Goal: Check status: Check status

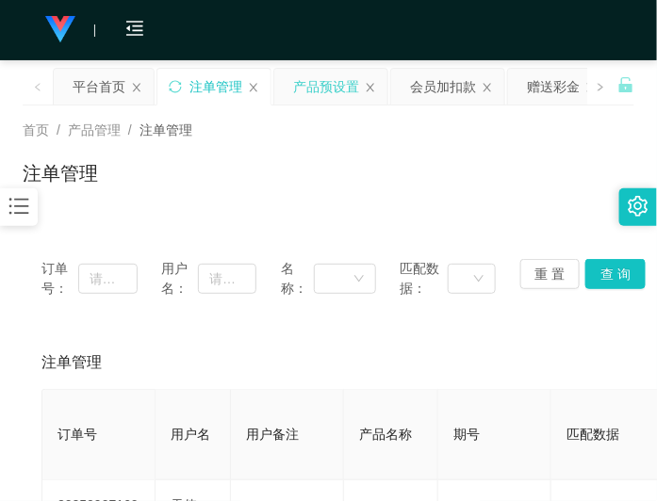
click at [341, 101] on div "产品预设置" at bounding box center [326, 87] width 66 height 36
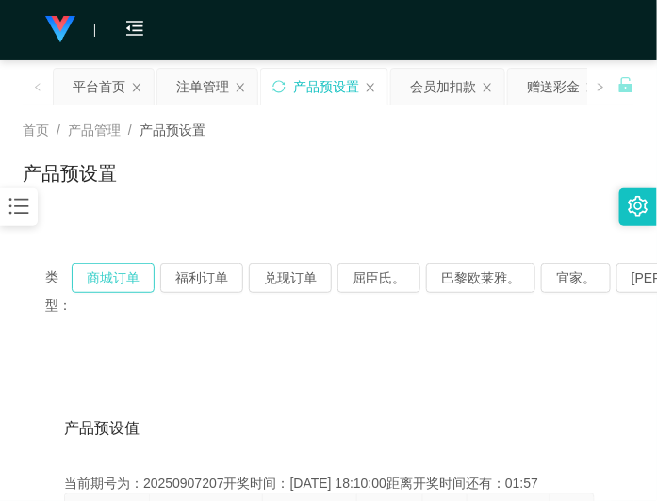
click at [129, 280] on button "商城订单" at bounding box center [113, 278] width 83 height 30
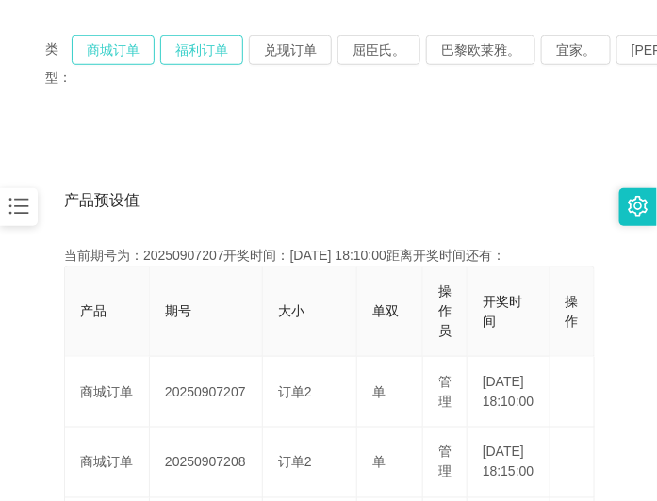
scroll to position [236, 0]
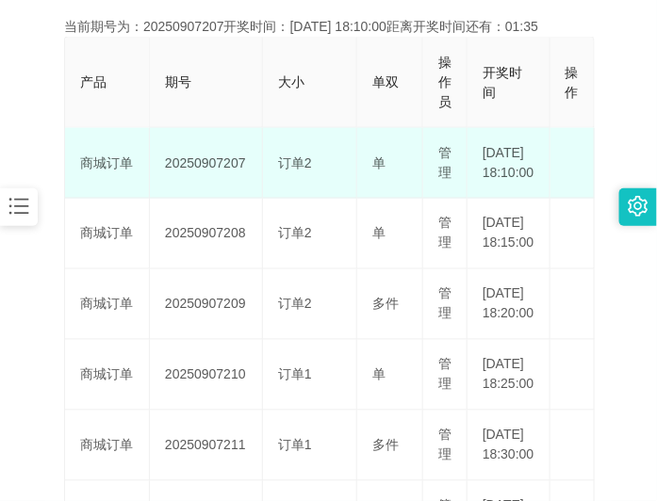
scroll to position [471, 0]
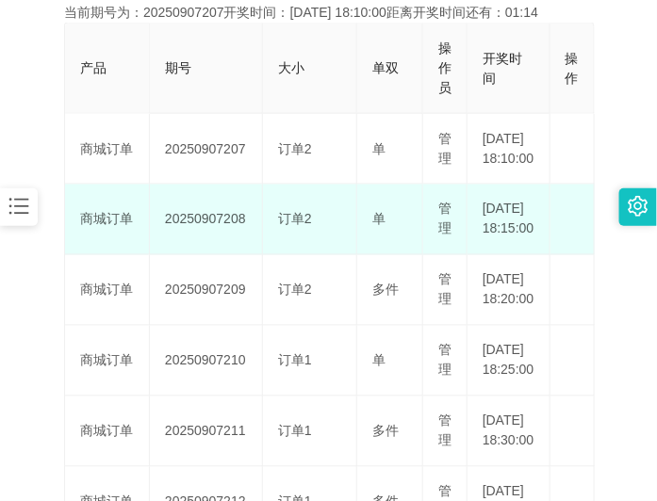
click at [195, 246] on td "20250907208" at bounding box center [206, 220] width 113 height 71
copy td "20250907208"
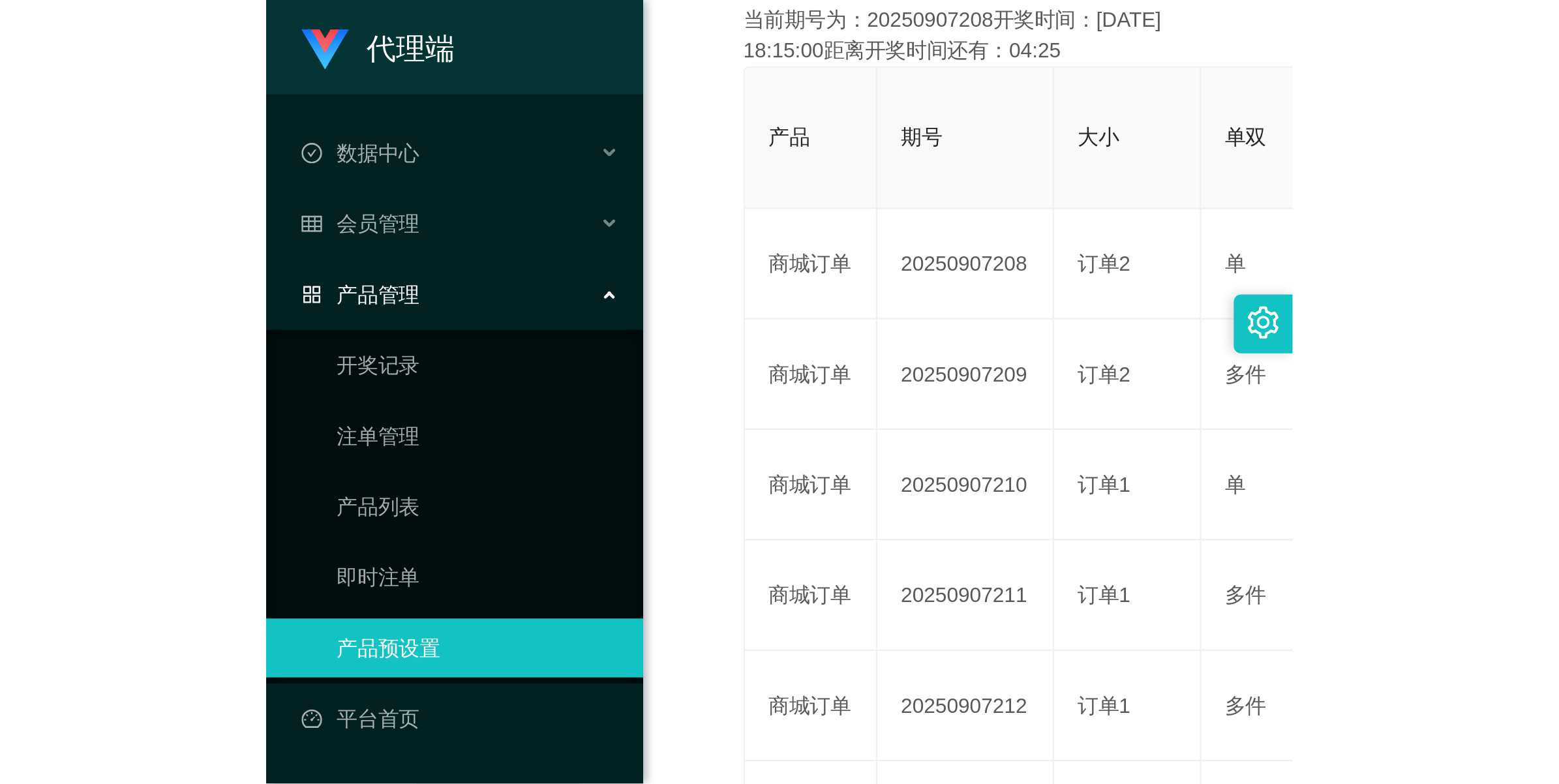
scroll to position [47, 0]
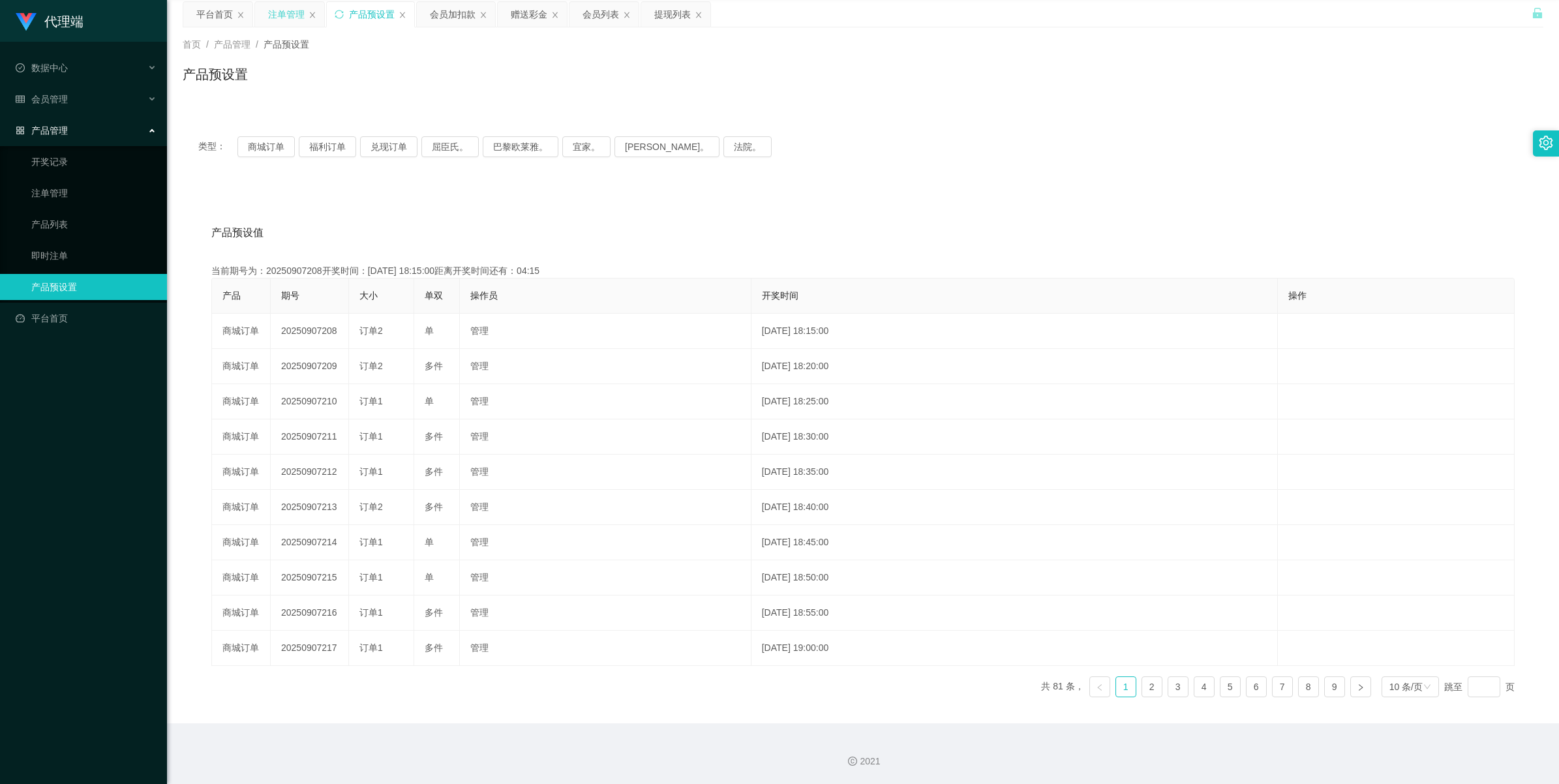
click at [287, 15] on div "注单管理" at bounding box center [286, 15] width 37 height 25
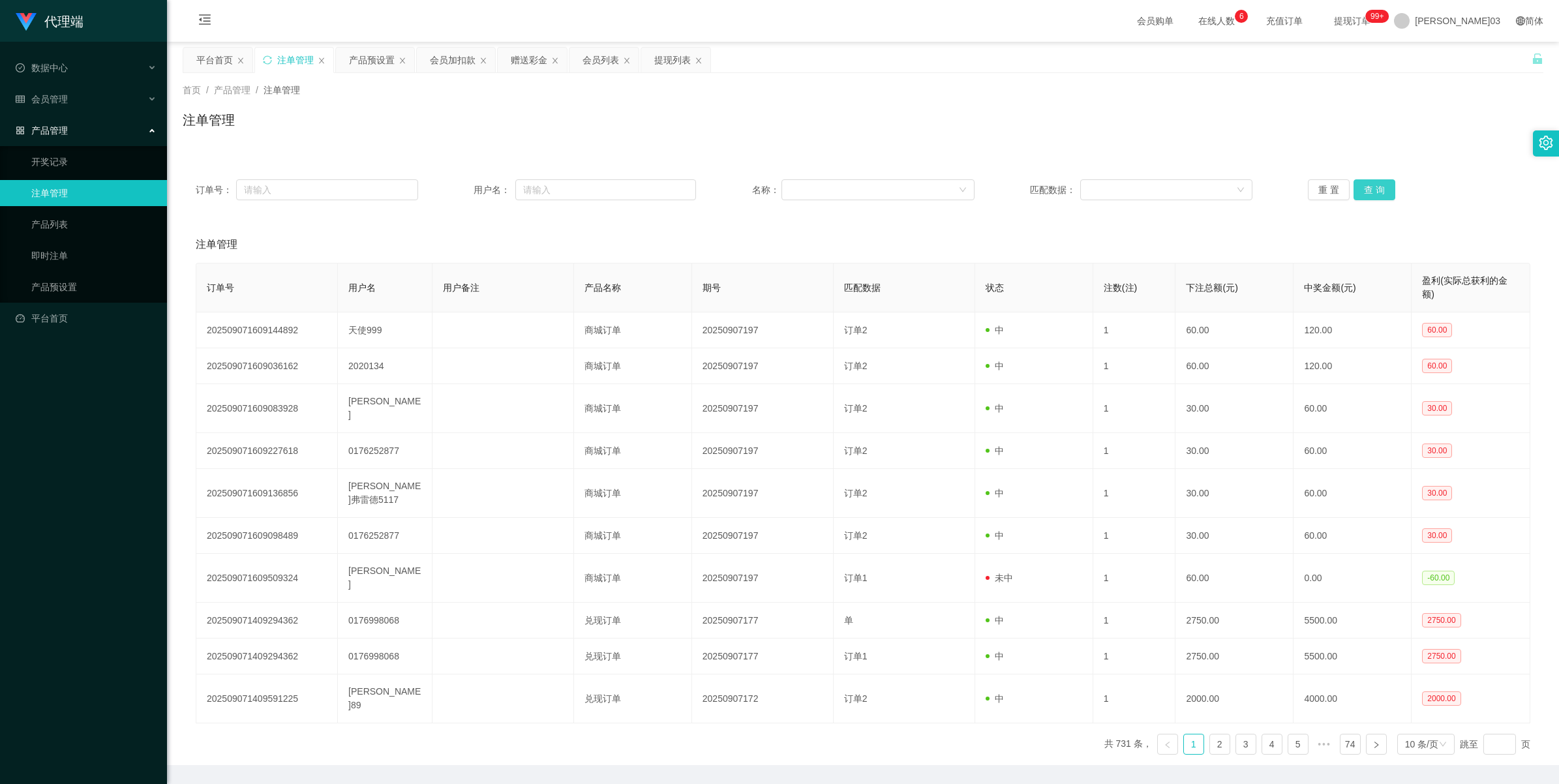
click at [454, 180] on button "查 询" at bounding box center [1374, 190] width 42 height 21
click at [454, 184] on button "查 询" at bounding box center [1374, 190] width 42 height 21
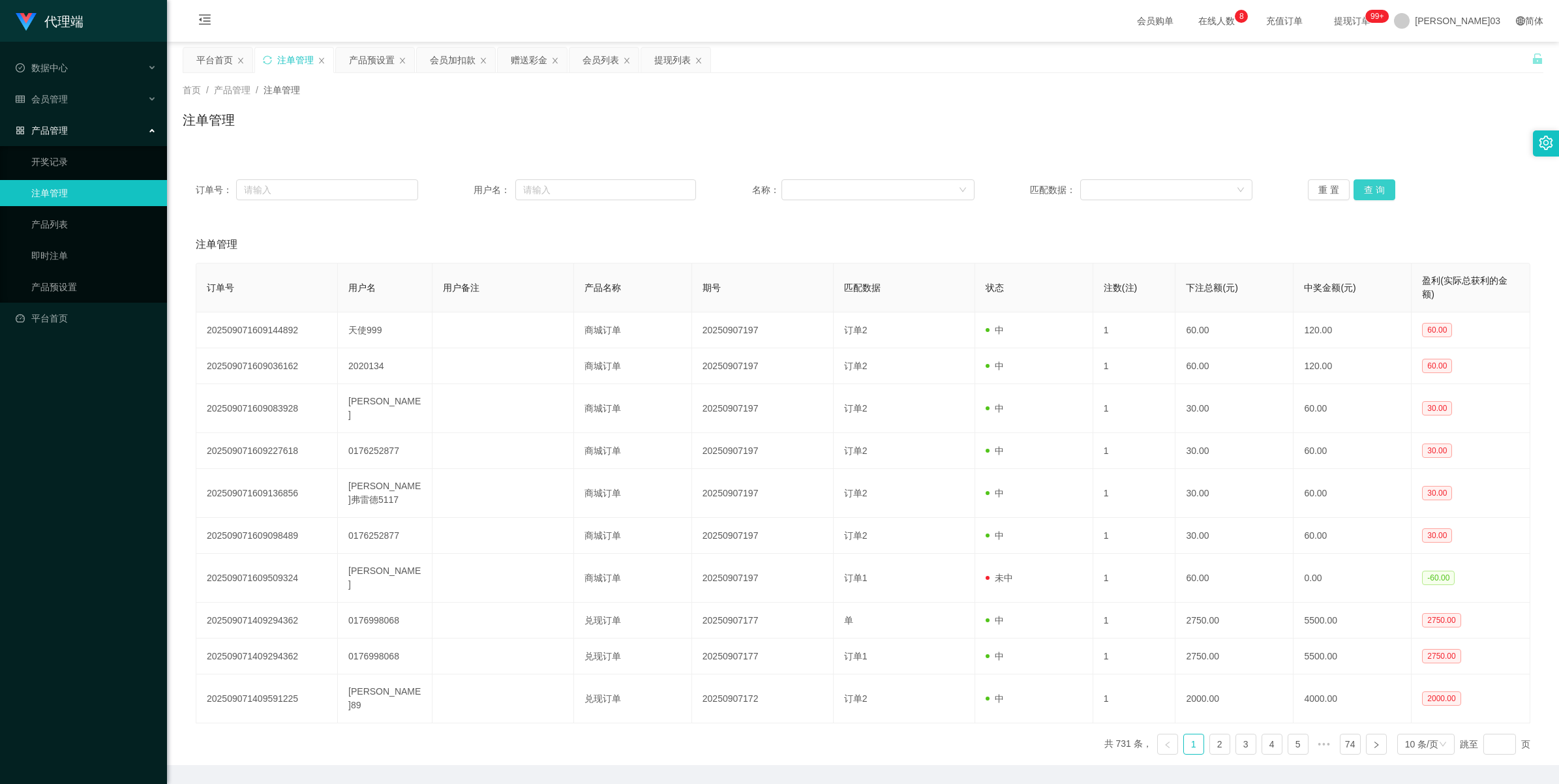
click at [454, 184] on button "查 询" at bounding box center [1374, 190] width 42 height 21
click at [454, 186] on button "查 询" at bounding box center [1374, 190] width 42 height 21
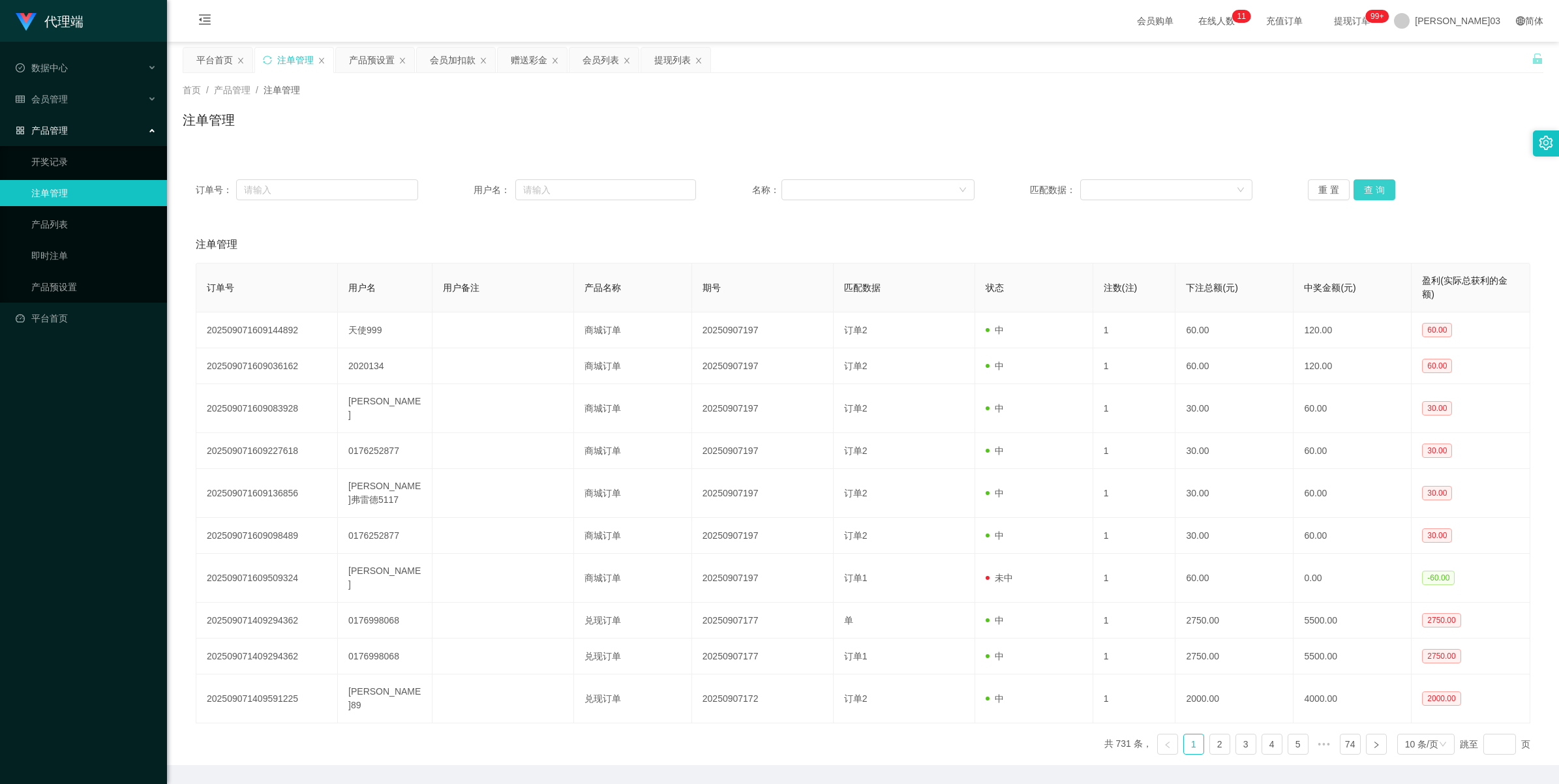
click at [454, 186] on button "查 询" at bounding box center [1374, 190] width 42 height 21
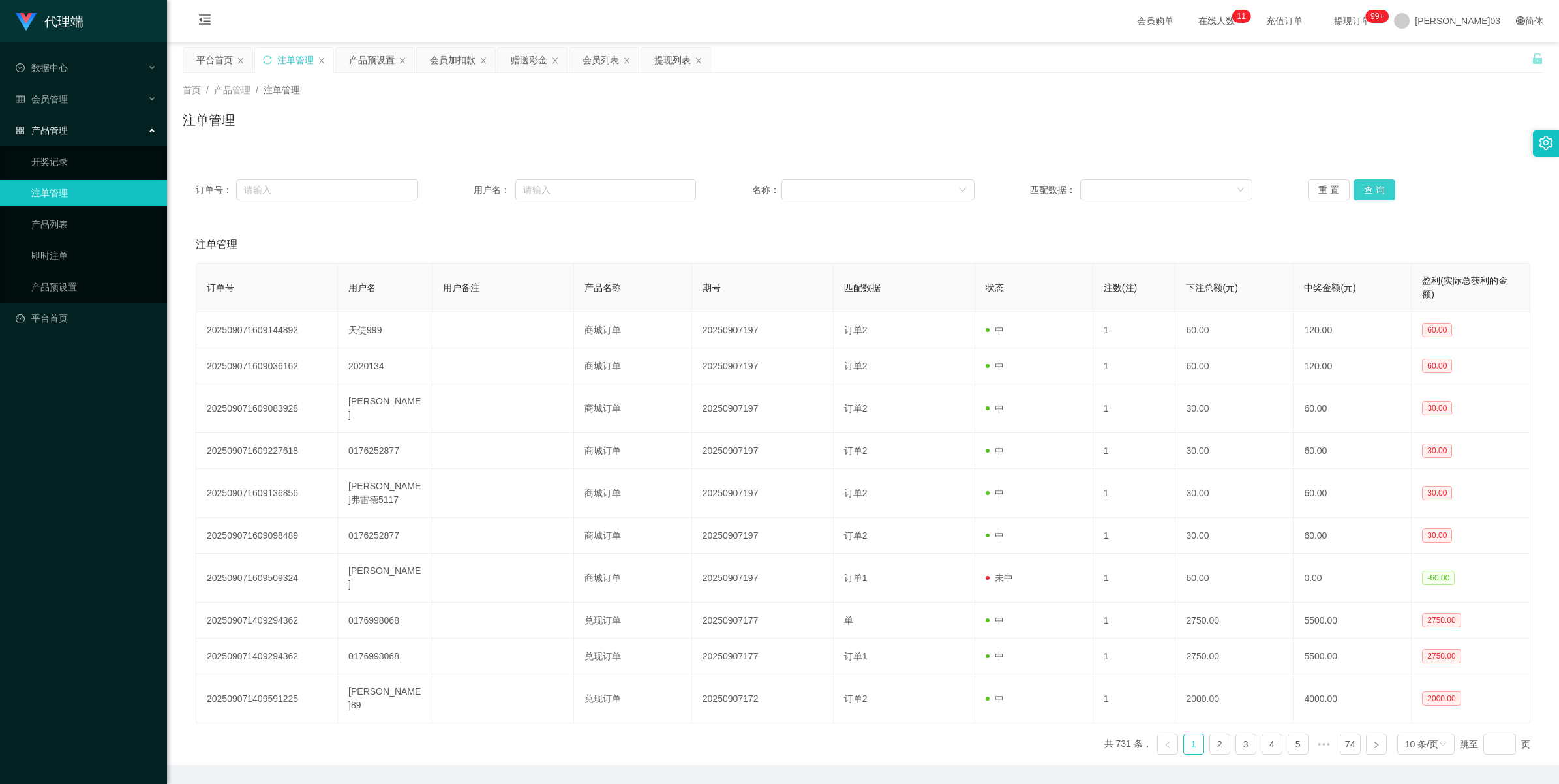
click at [454, 186] on button "查 询" at bounding box center [1374, 190] width 42 height 21
click at [454, 183] on button "查 询" at bounding box center [1374, 190] width 42 height 21
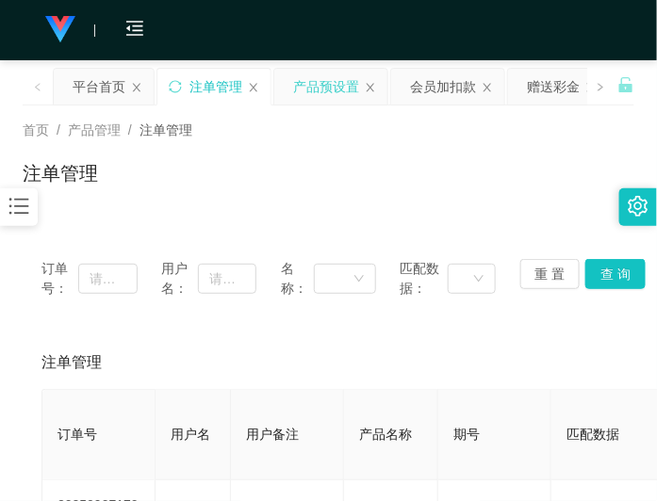
click at [322, 96] on div "产品预设置" at bounding box center [326, 87] width 66 height 36
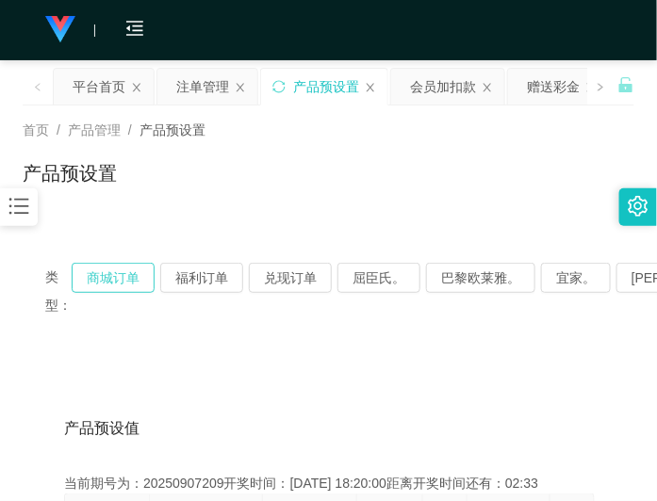
click at [133, 279] on button "商城订单" at bounding box center [113, 278] width 83 height 30
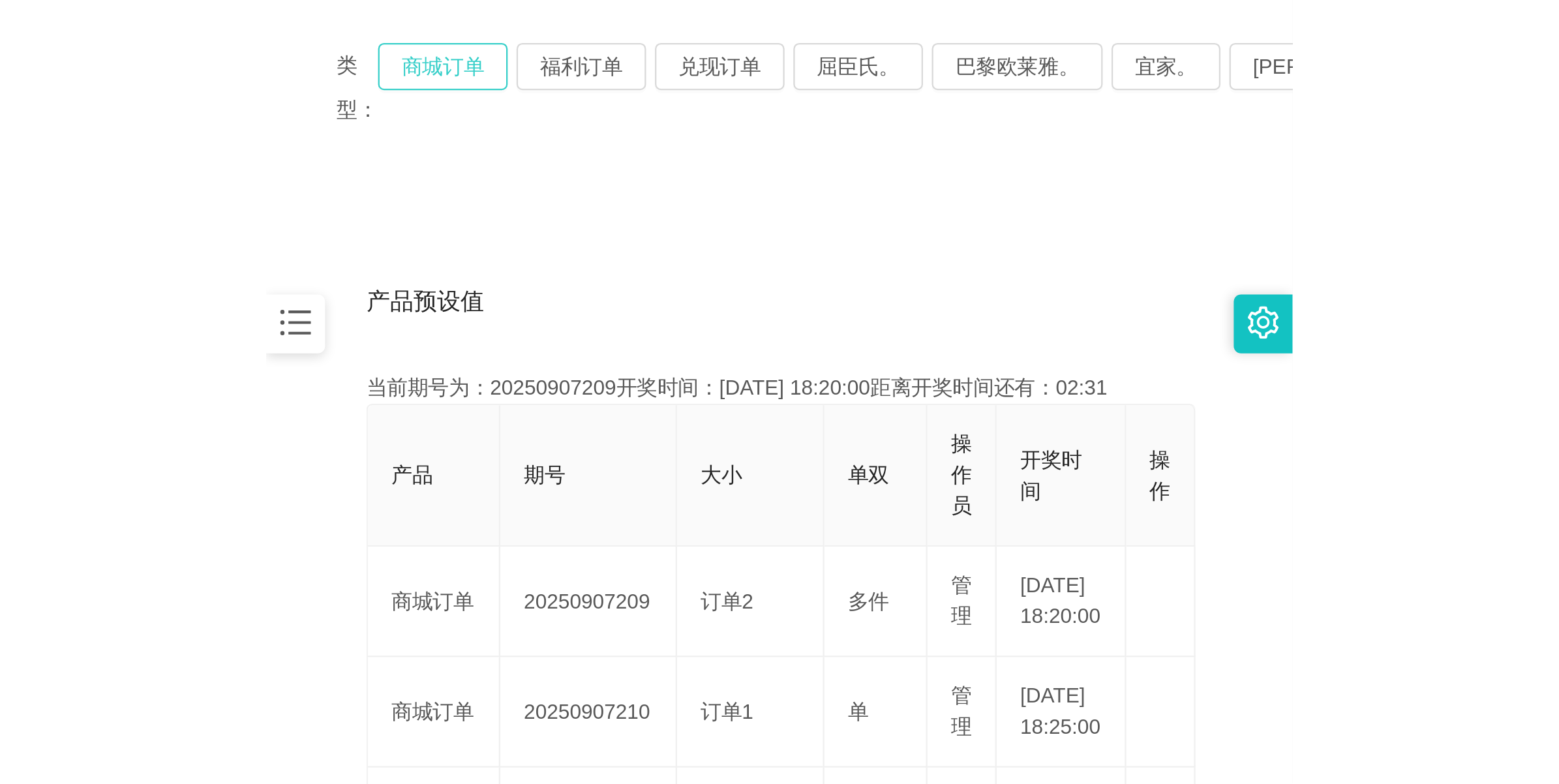
scroll to position [244, 0]
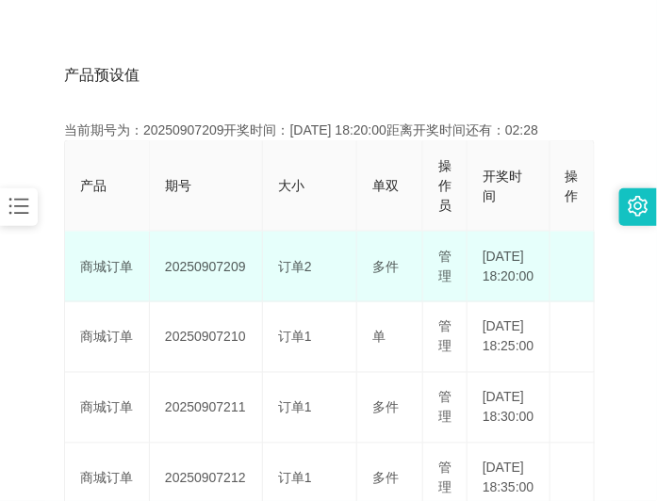
click at [190, 271] on td "20250907209" at bounding box center [206, 267] width 113 height 71
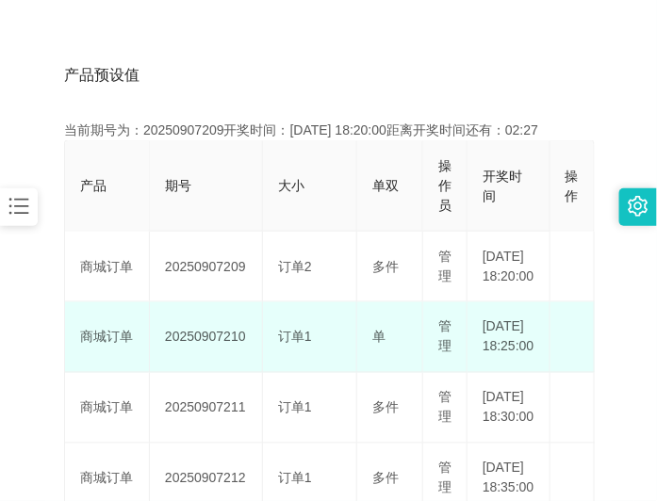
click at [205, 364] on td "20250907210" at bounding box center [206, 337] width 113 height 71
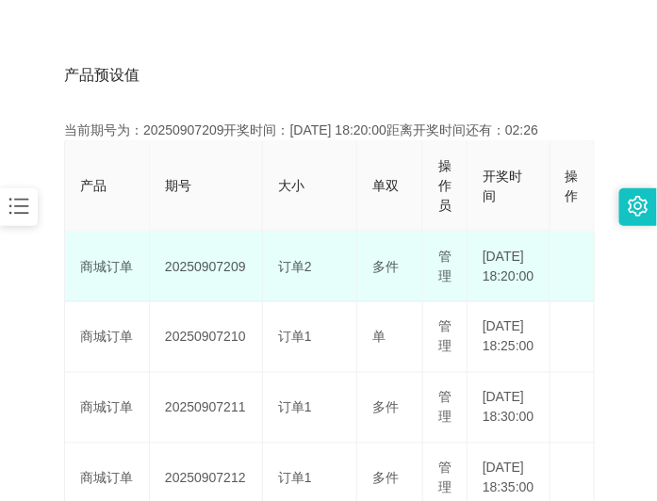
click at [209, 280] on td "20250907209" at bounding box center [206, 267] width 113 height 71
copy td "20250907209"
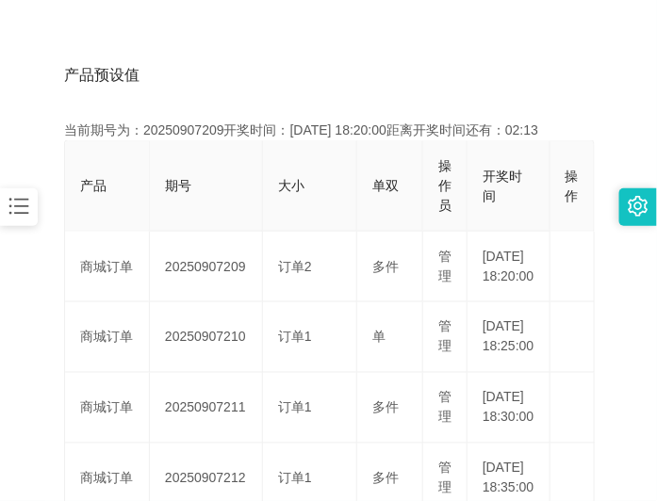
click at [252, 73] on div "产品预设值 添加期号" at bounding box center [328, 75] width 529 height 53
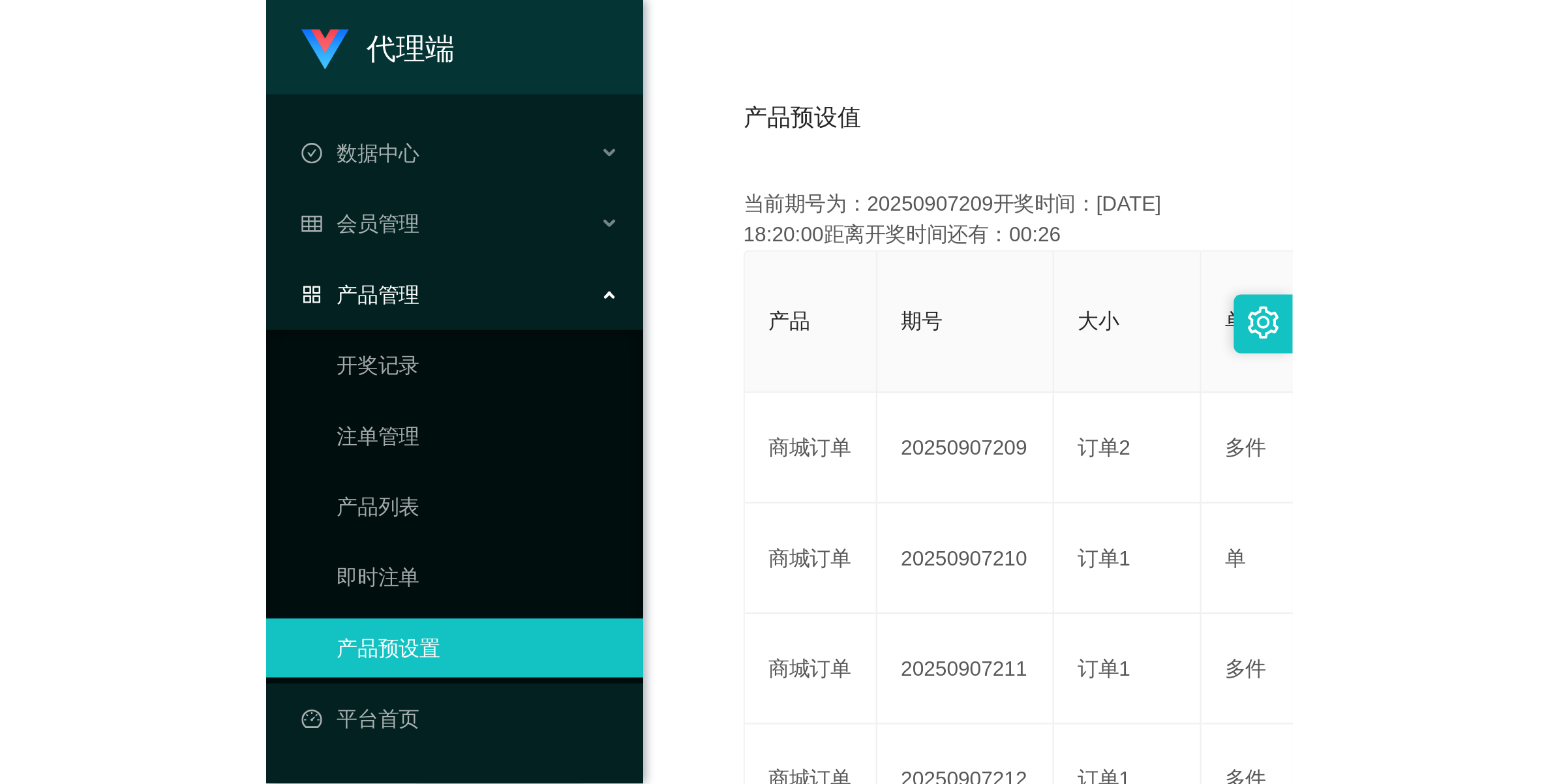
scroll to position [47, 0]
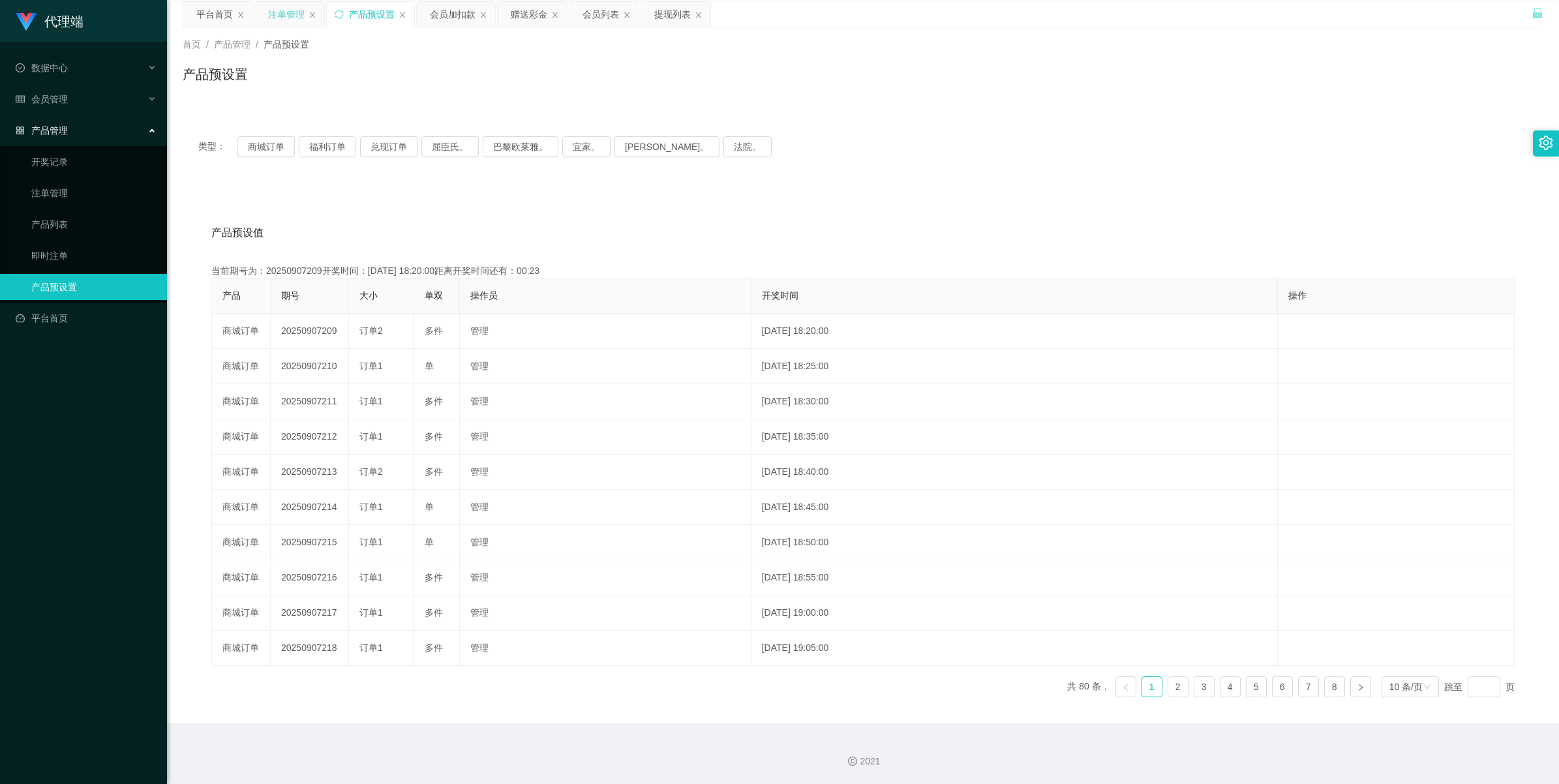
click at [280, 17] on div "注单管理" at bounding box center [286, 15] width 37 height 25
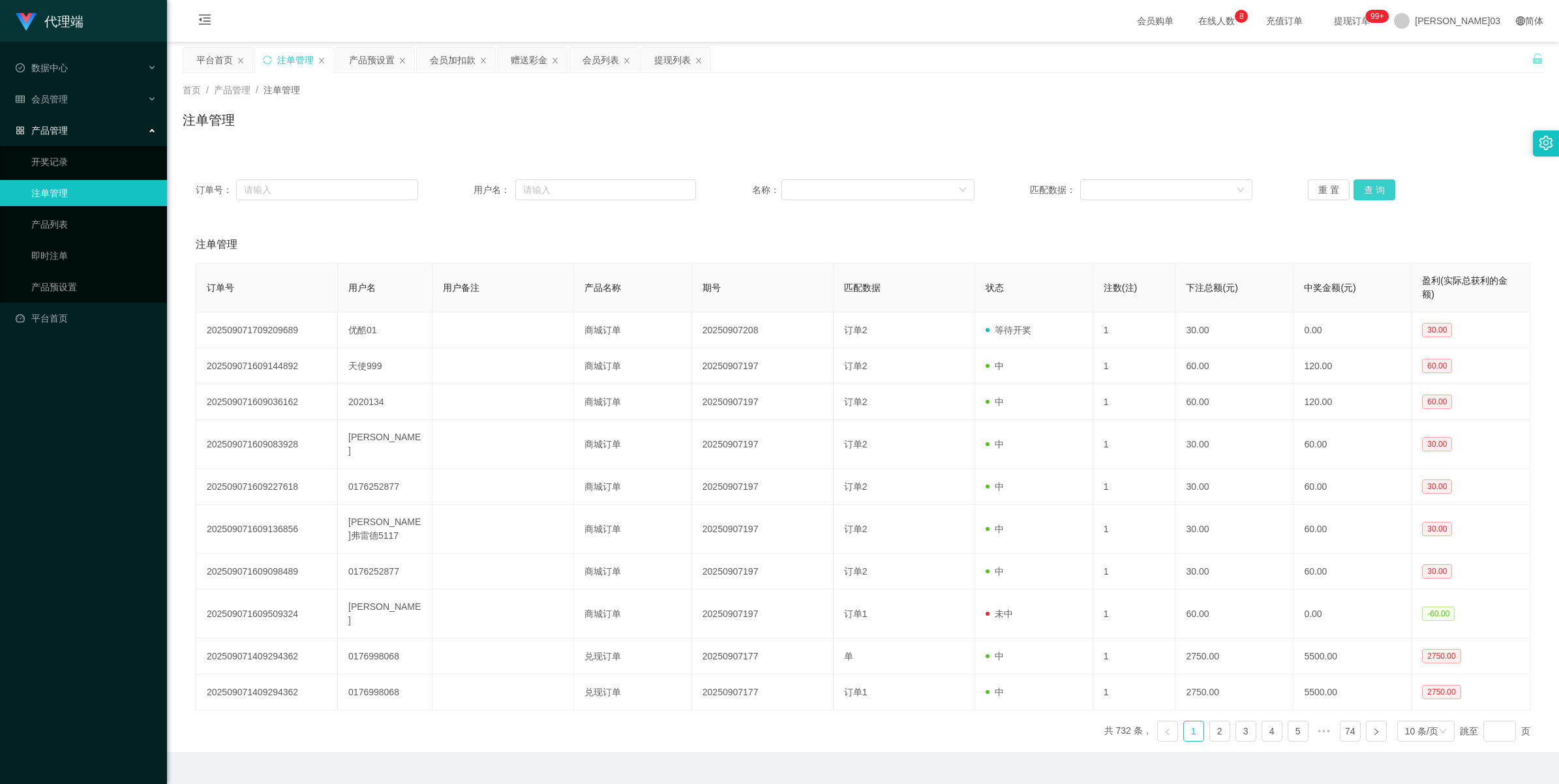
click at [454, 192] on button "查 询" at bounding box center [1374, 190] width 42 height 21
click at [454, 191] on button "查 询" at bounding box center [1374, 190] width 42 height 21
click at [454, 187] on button "查 询" at bounding box center [1374, 190] width 42 height 21
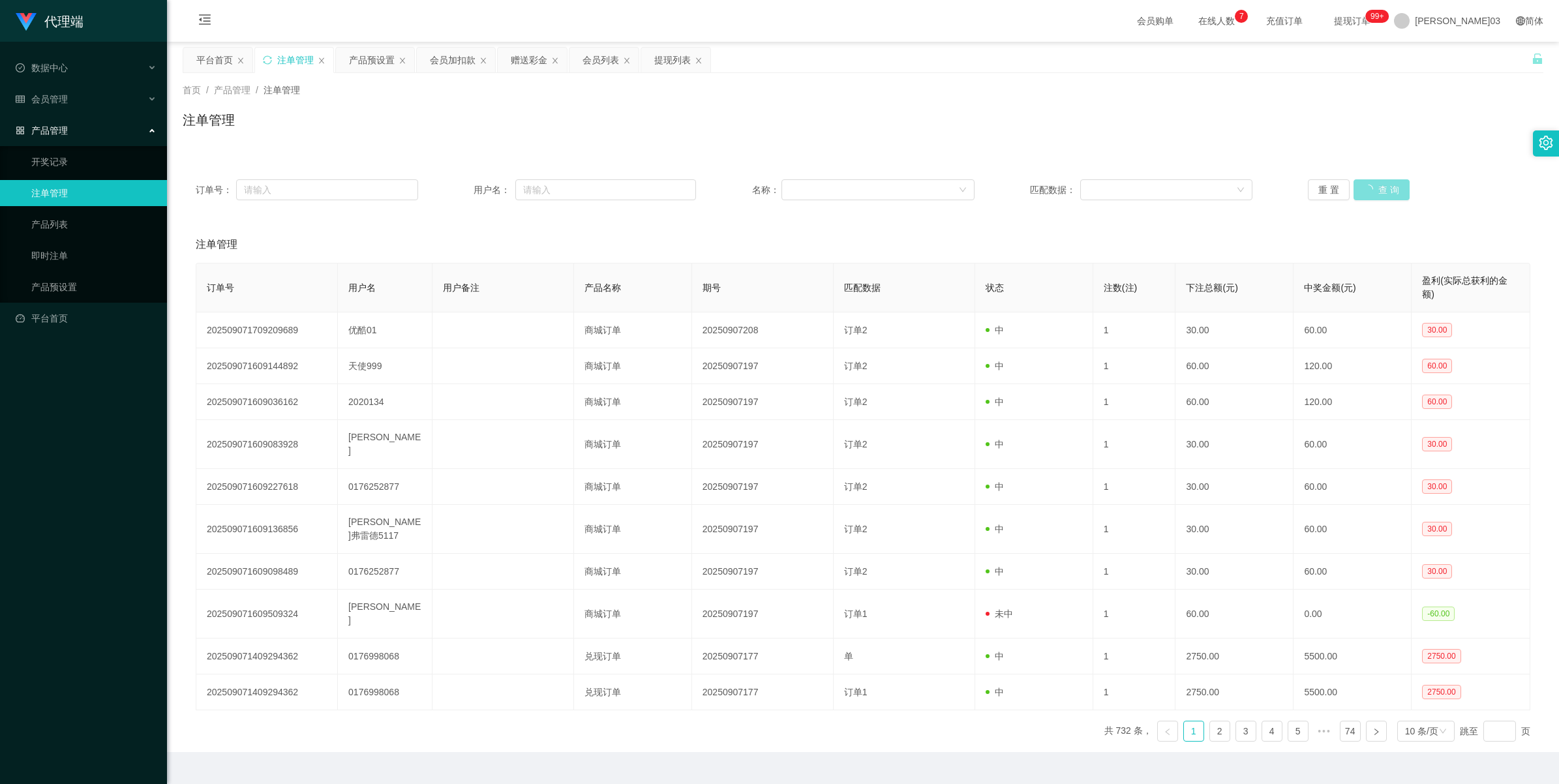
click at [454, 187] on button "查 询" at bounding box center [1381, 190] width 56 height 21
click at [454, 194] on button "查 询" at bounding box center [1374, 190] width 42 height 21
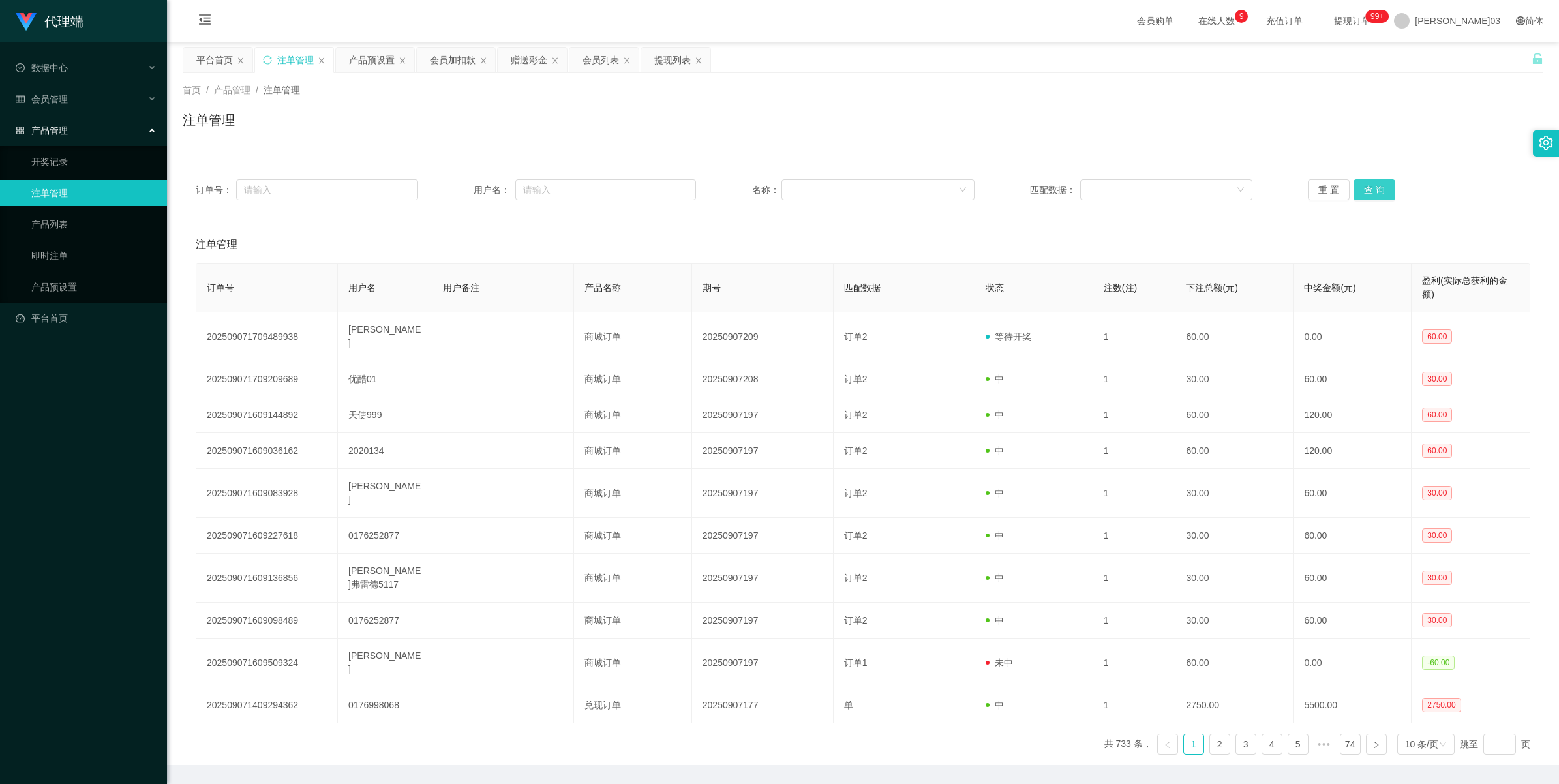
click at [454, 192] on button "查 询" at bounding box center [1374, 190] width 42 height 21
click at [199, 62] on div "平台首页" at bounding box center [215, 60] width 37 height 25
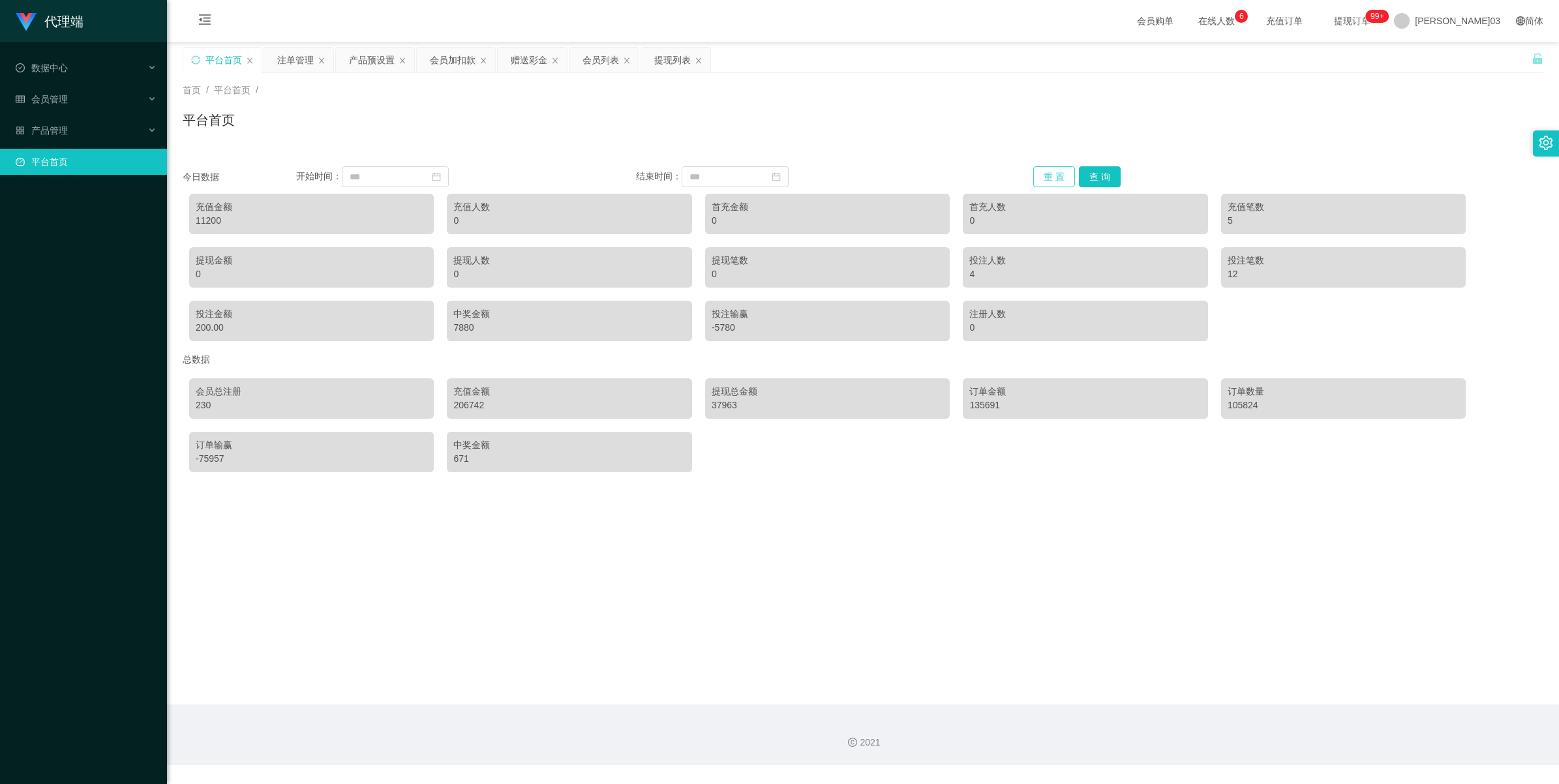
click at [454, 176] on button "重 置" at bounding box center [1054, 176] width 42 height 21
click at [454, 176] on button "查 询" at bounding box center [1100, 176] width 42 height 21
click at [454, 175] on input at bounding box center [735, 176] width 107 height 21
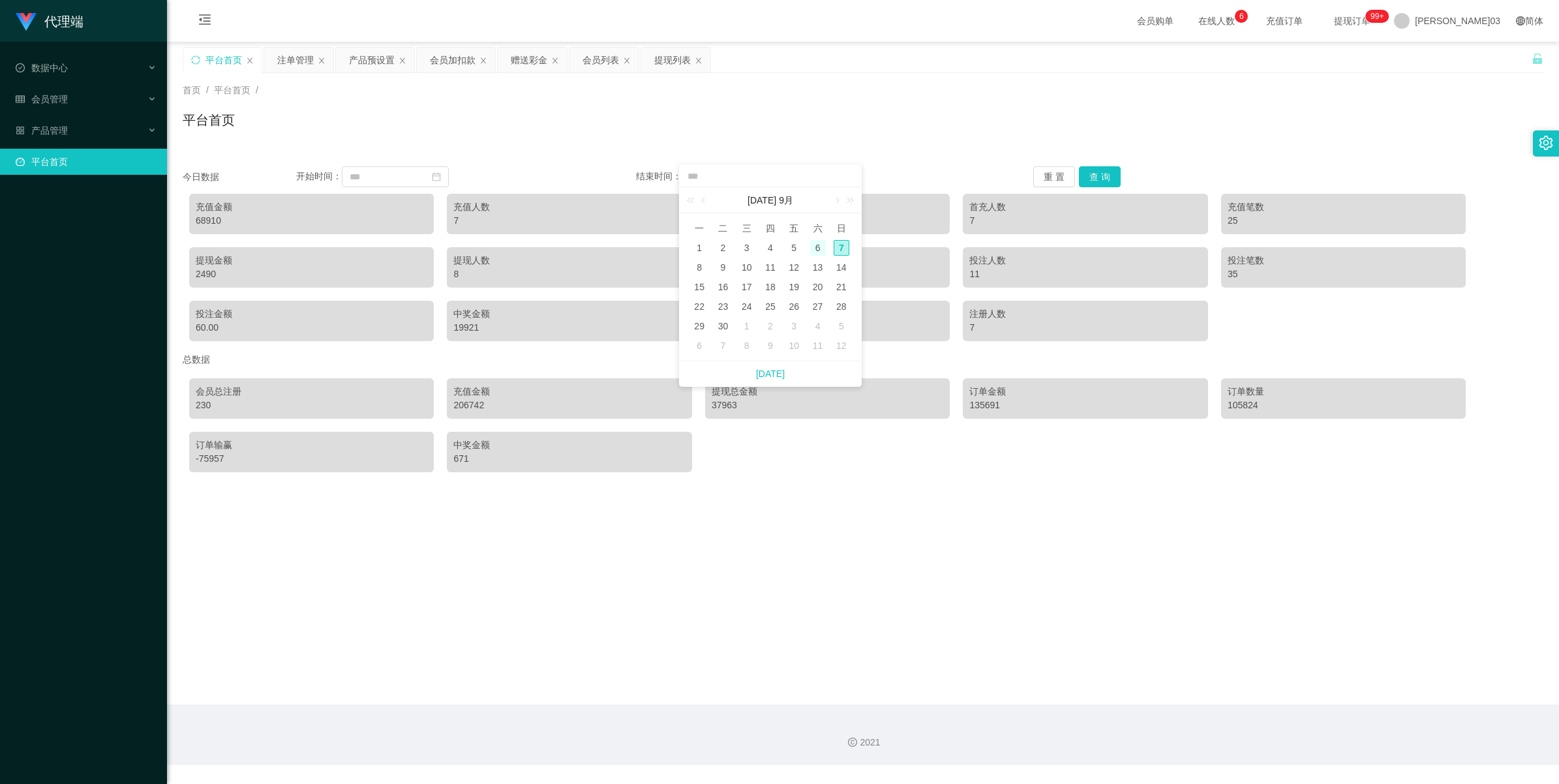
click at [454, 248] on div "6" at bounding box center [818, 248] width 16 height 16
type input "**********"
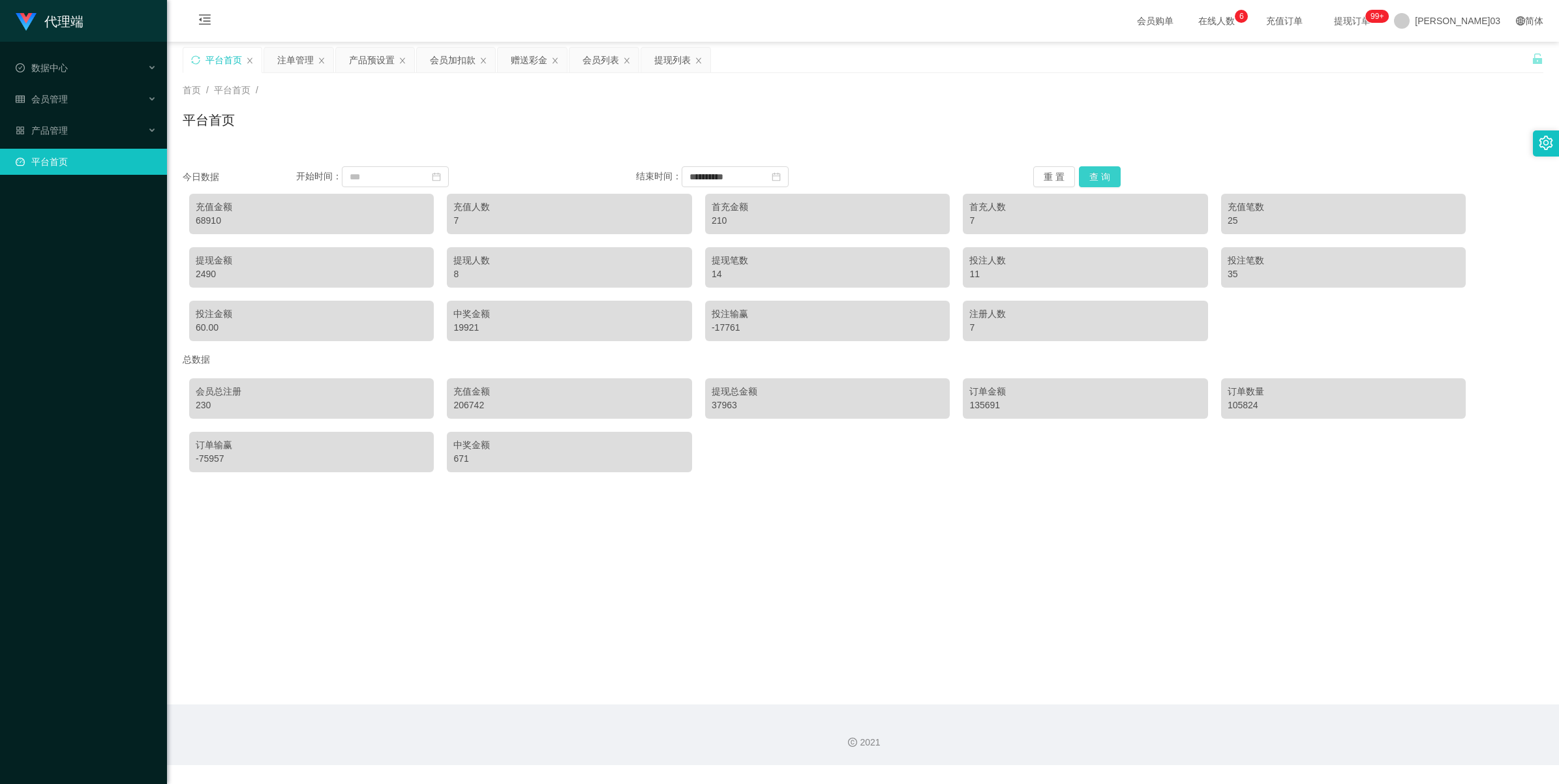
click at [454, 176] on button "查 询" at bounding box center [1100, 176] width 42 height 21
click at [390, 177] on input at bounding box center [395, 176] width 107 height 21
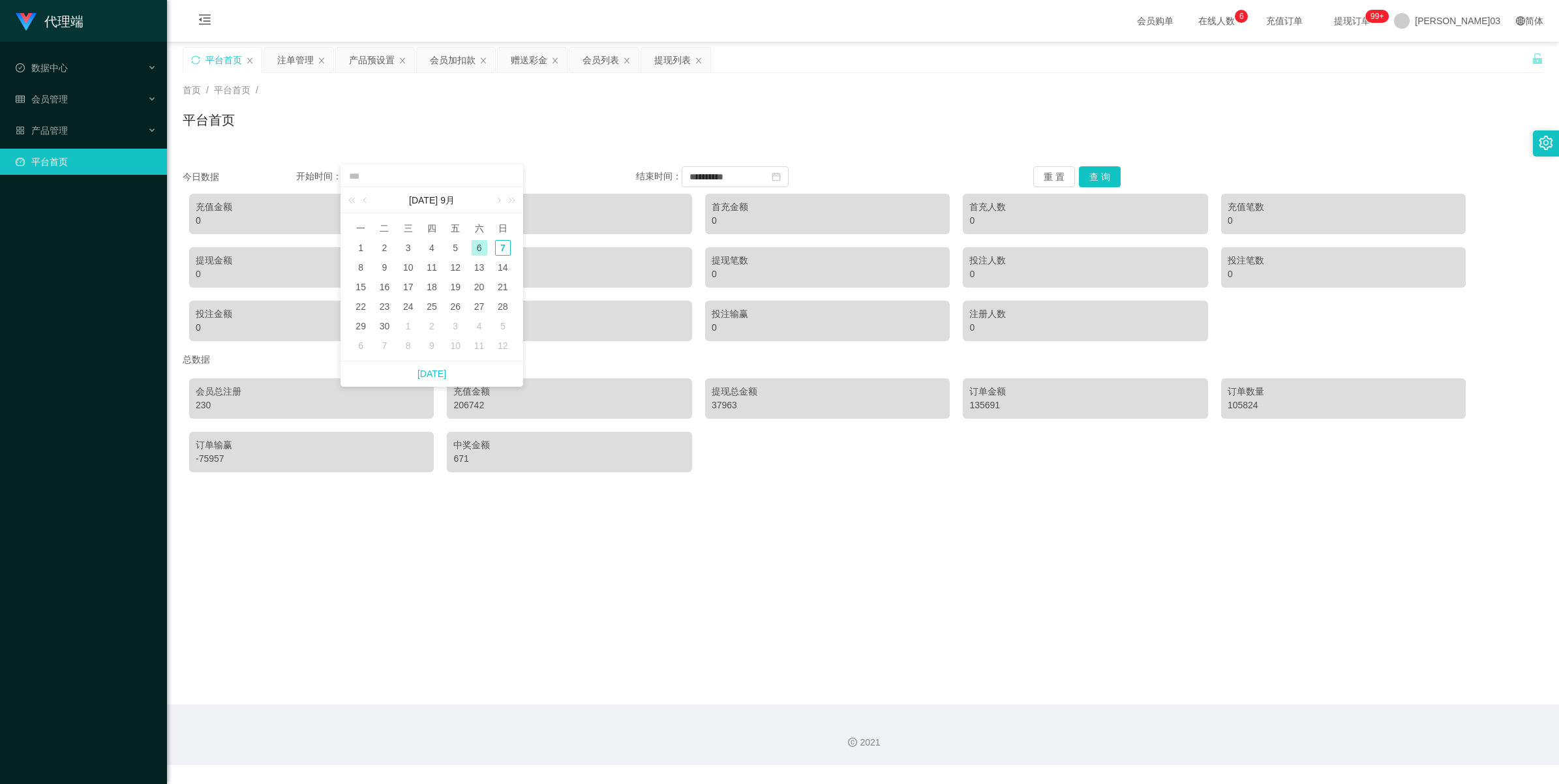
click at [454, 251] on div "6" at bounding box center [479, 248] width 16 height 16
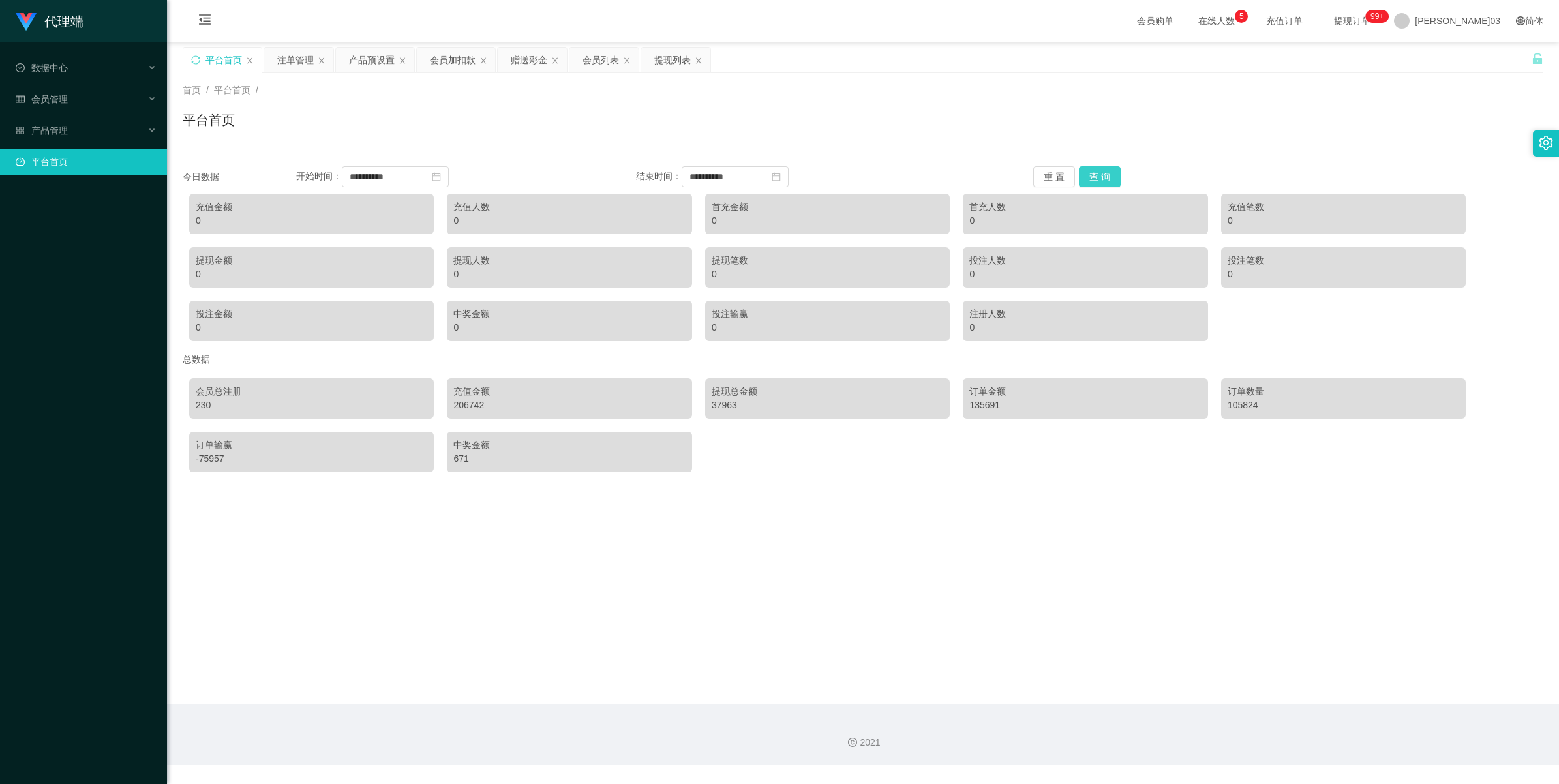
click at [454, 183] on button "查 询" at bounding box center [1100, 176] width 42 height 21
click at [454, 177] on button "查 询" at bounding box center [1100, 176] width 42 height 21
click at [454, 171] on input "**********" at bounding box center [735, 176] width 107 height 21
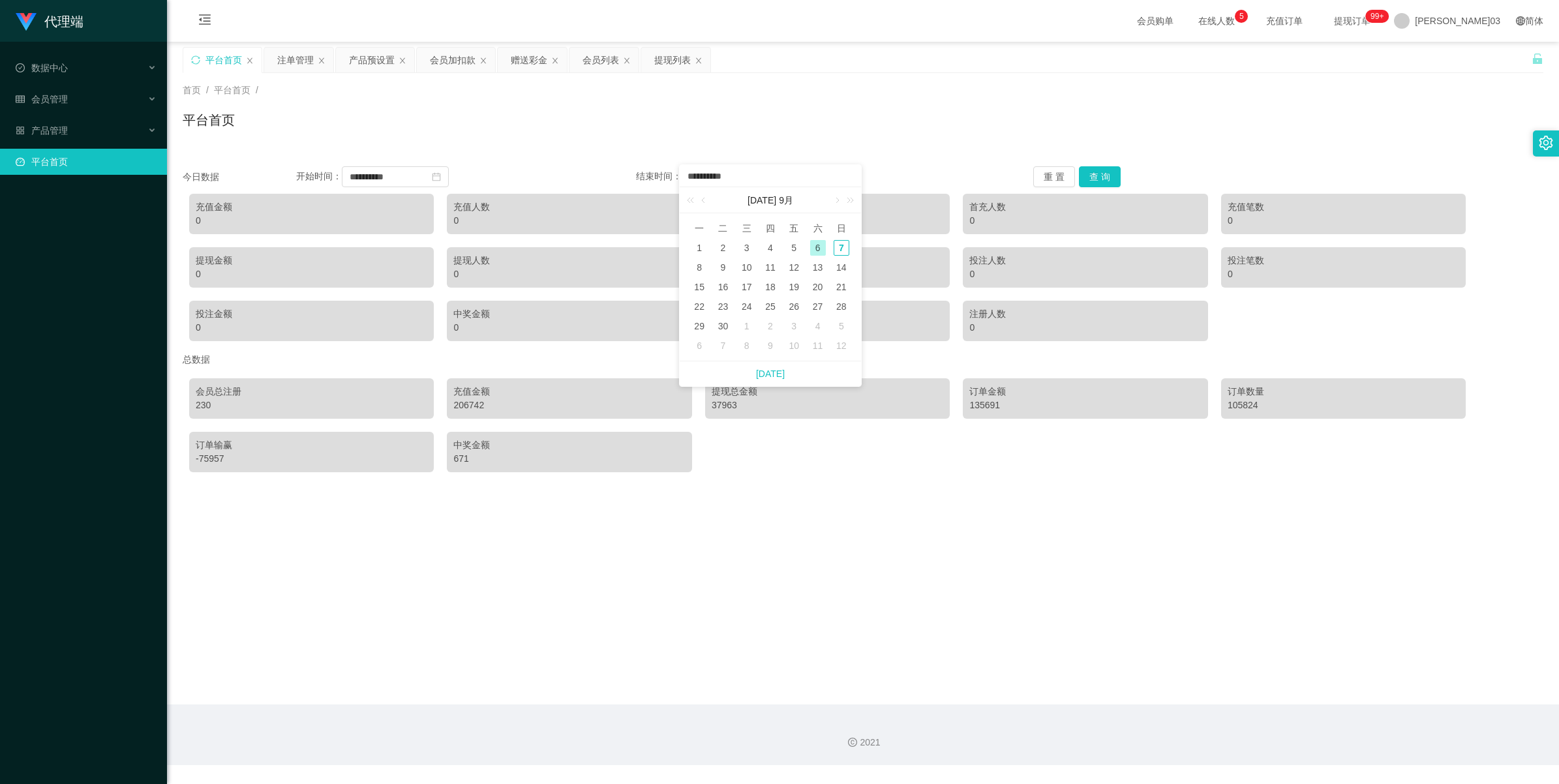
click at [454, 141] on div "首页 / 平台首页 / 平台首页" at bounding box center [863, 112] width 1392 height 78
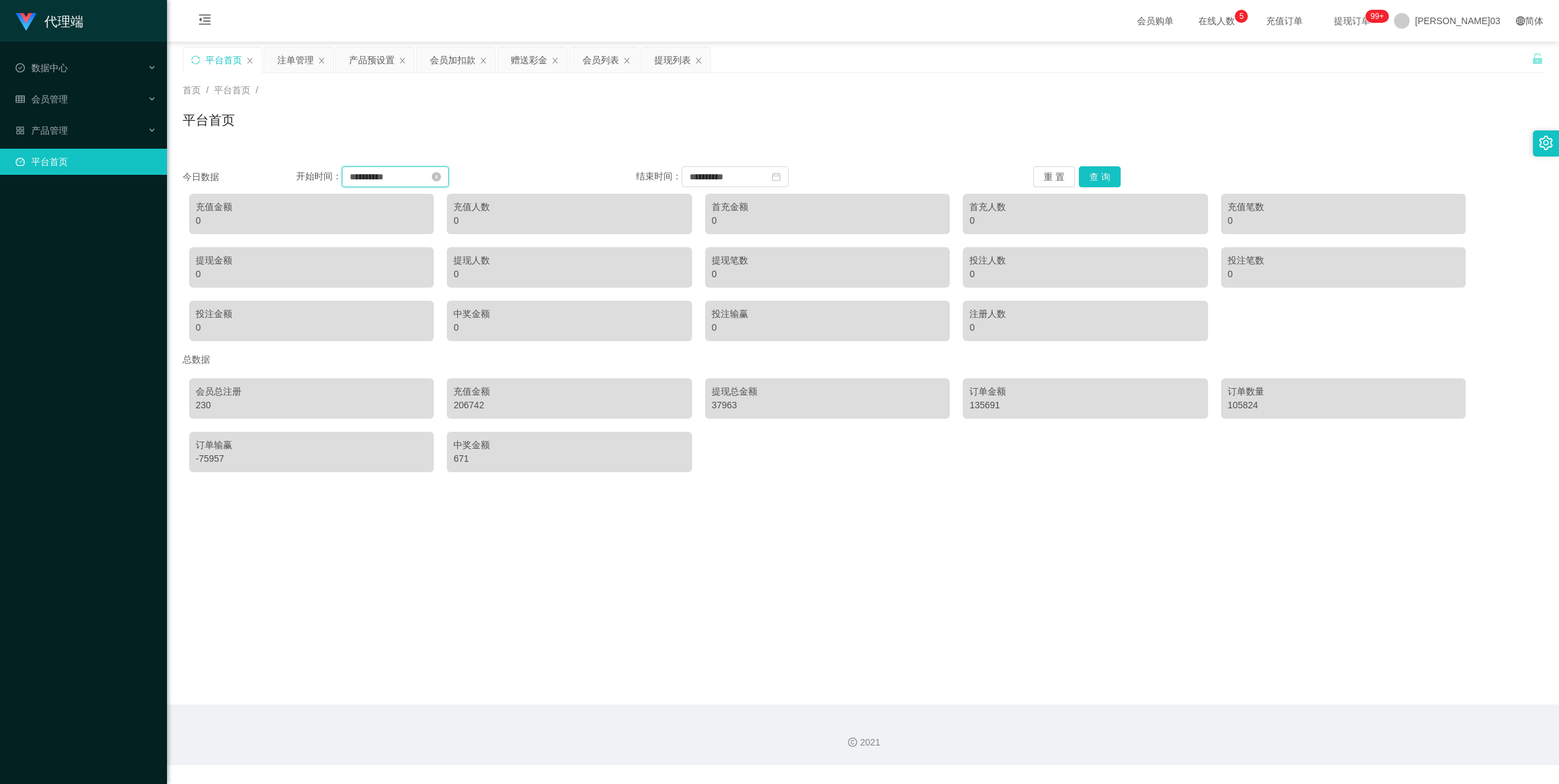
click at [441, 179] on input "**********" at bounding box center [395, 176] width 107 height 21
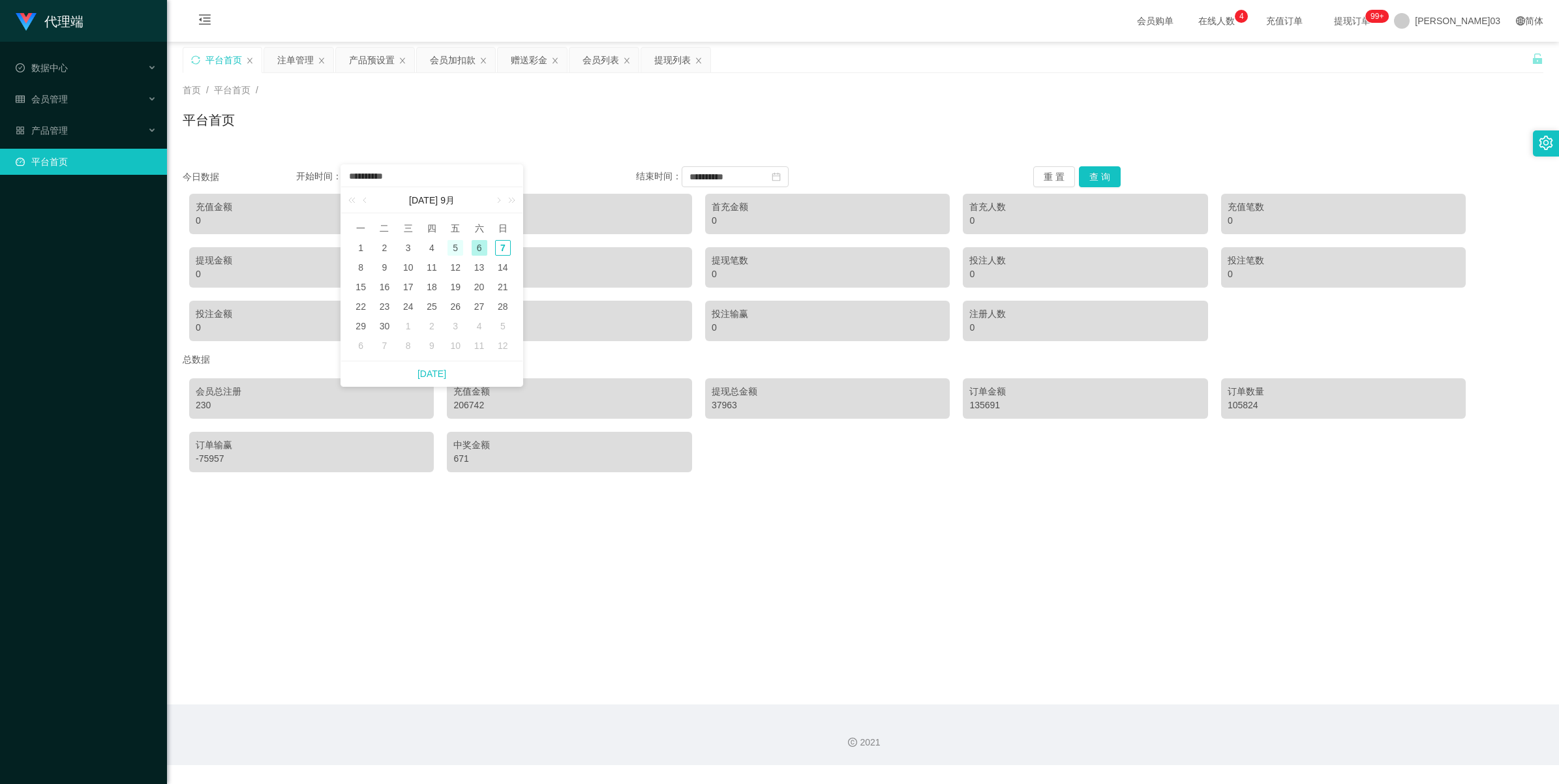
click at [453, 246] on div "5" at bounding box center [455, 248] width 16 height 16
type input "**********"
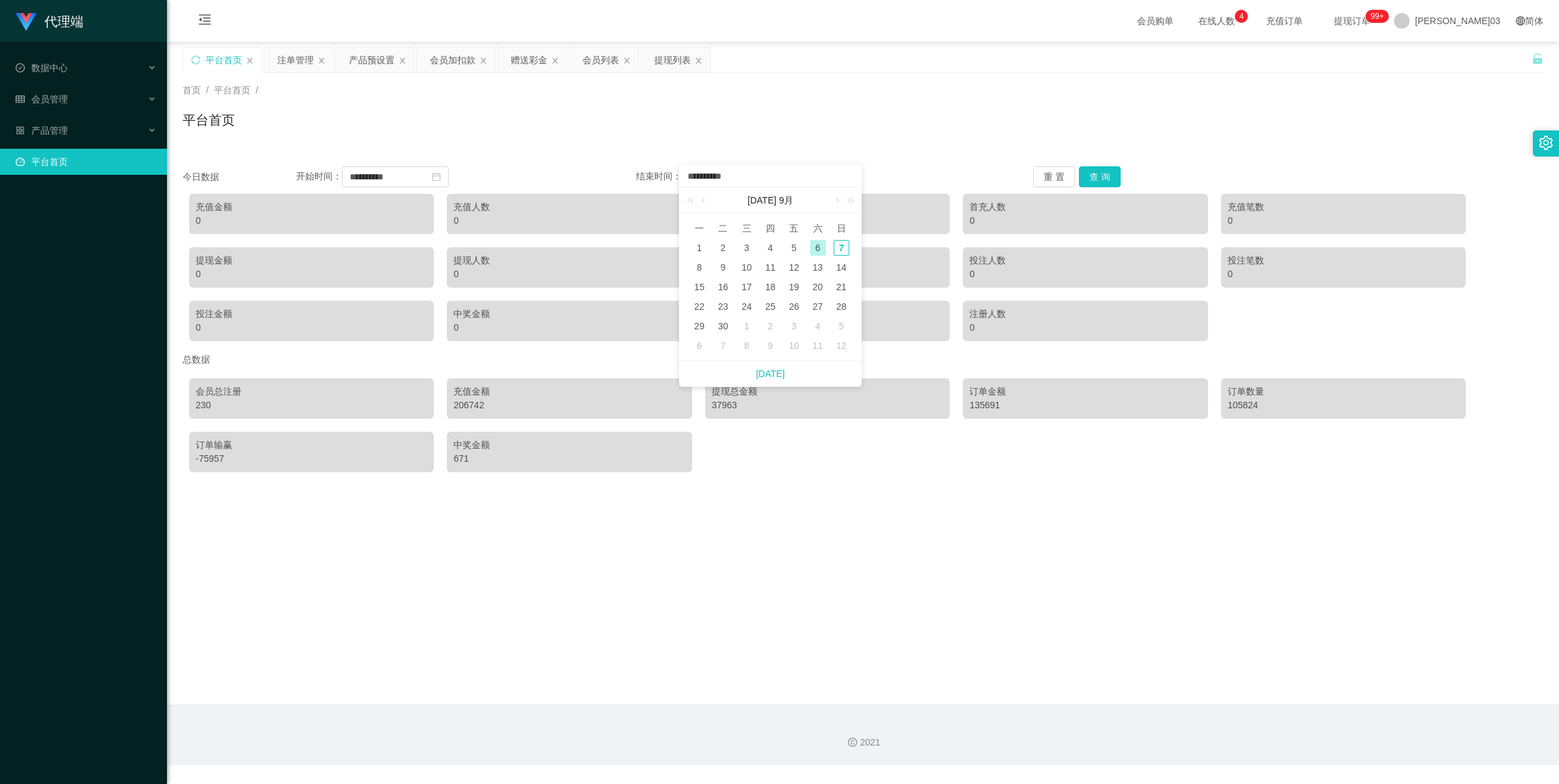
click at [454, 250] on div "6" at bounding box center [818, 248] width 16 height 16
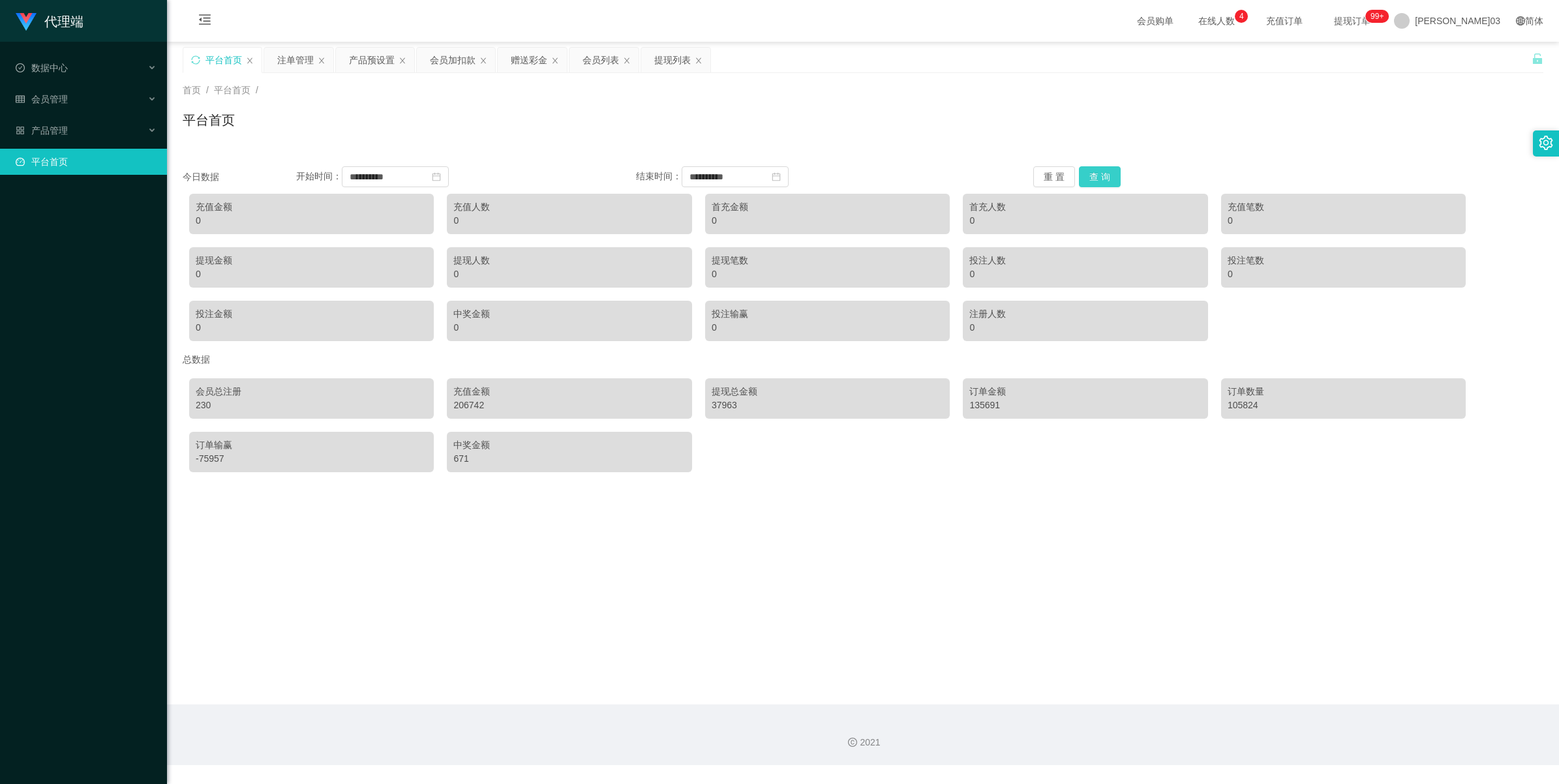
click at [454, 174] on button "查 询" at bounding box center [1100, 176] width 42 height 21
click at [454, 179] on input "**********" at bounding box center [735, 176] width 107 height 21
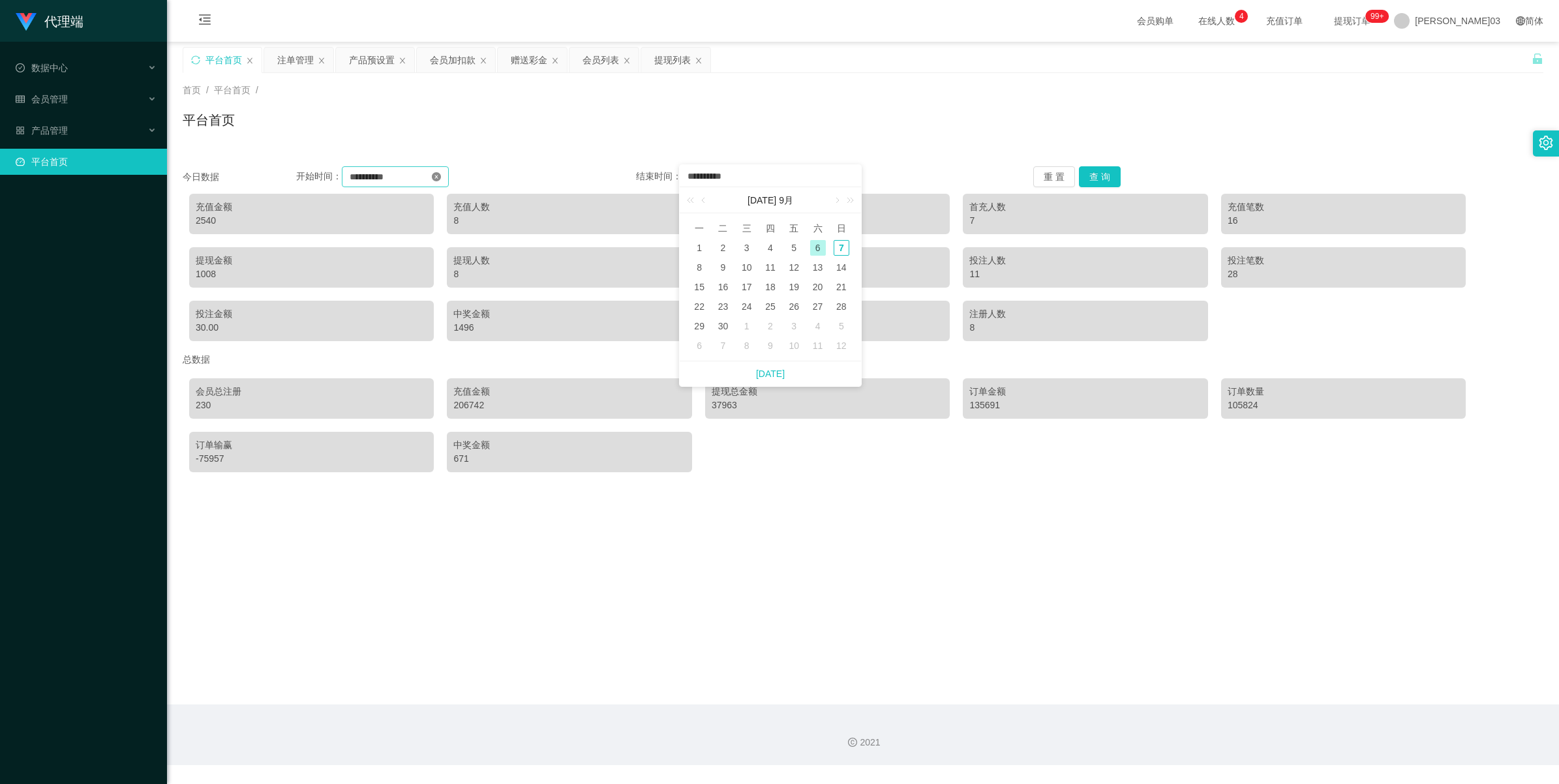
click at [441, 180] on icon "图标： close-circle" at bounding box center [436, 176] width 9 height 9
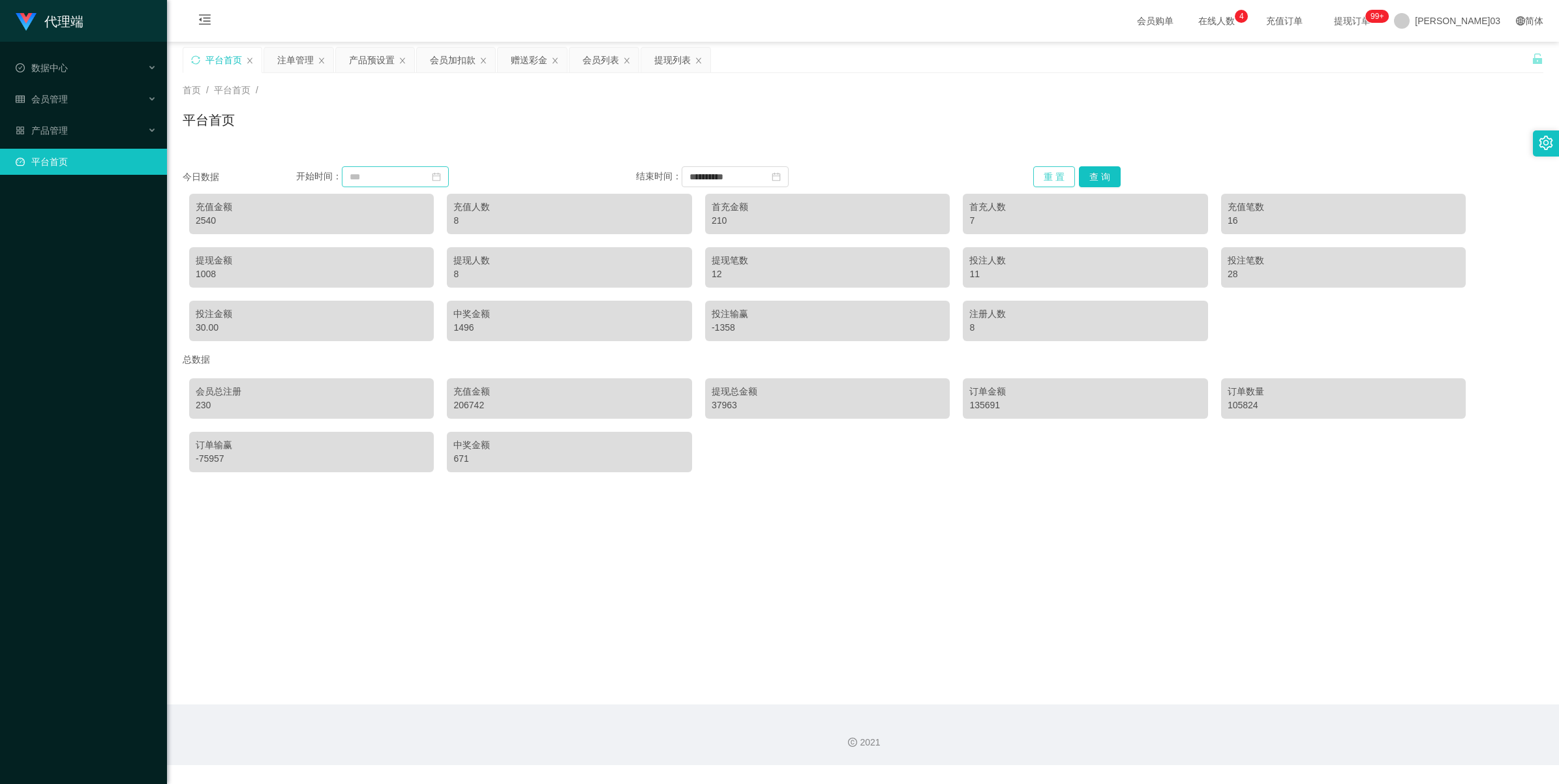
click at [454, 183] on button "重 置" at bounding box center [1054, 176] width 42 height 21
click at [423, 173] on input at bounding box center [395, 176] width 107 height 21
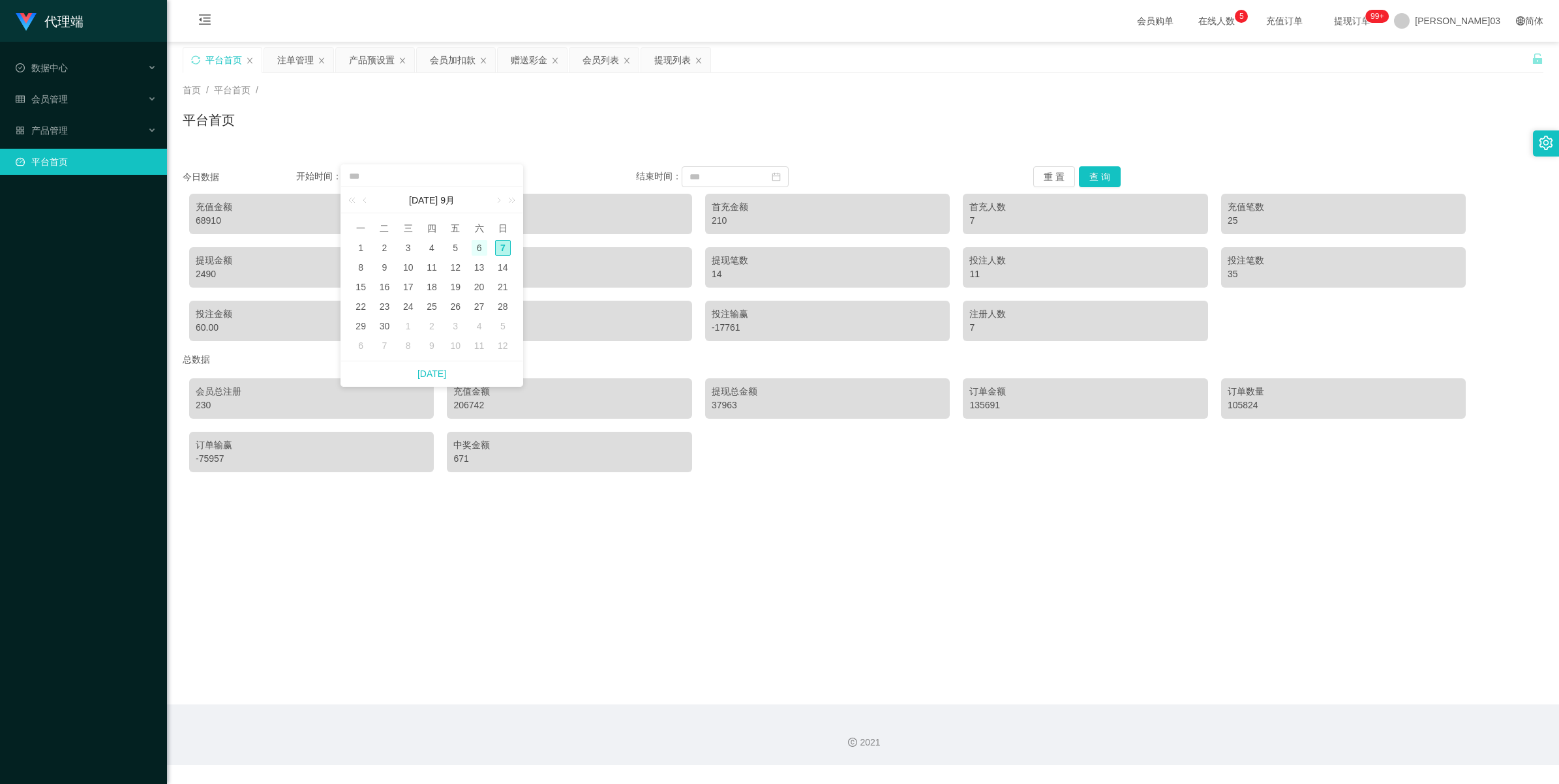
click at [454, 248] on div "6" at bounding box center [479, 248] width 16 height 16
type input "**********"
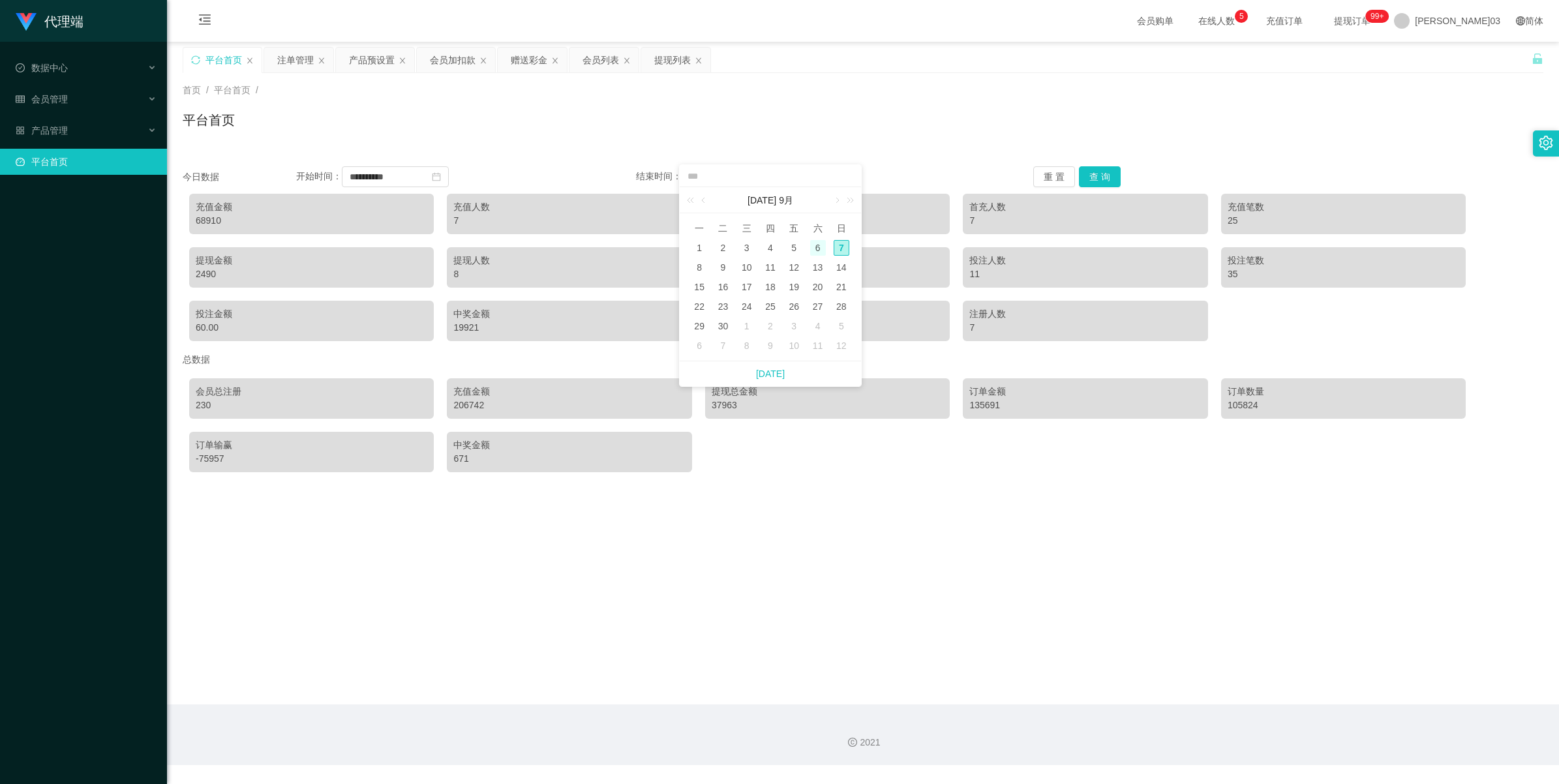
click at [454, 249] on div "6" at bounding box center [818, 248] width 16 height 16
type input "**********"
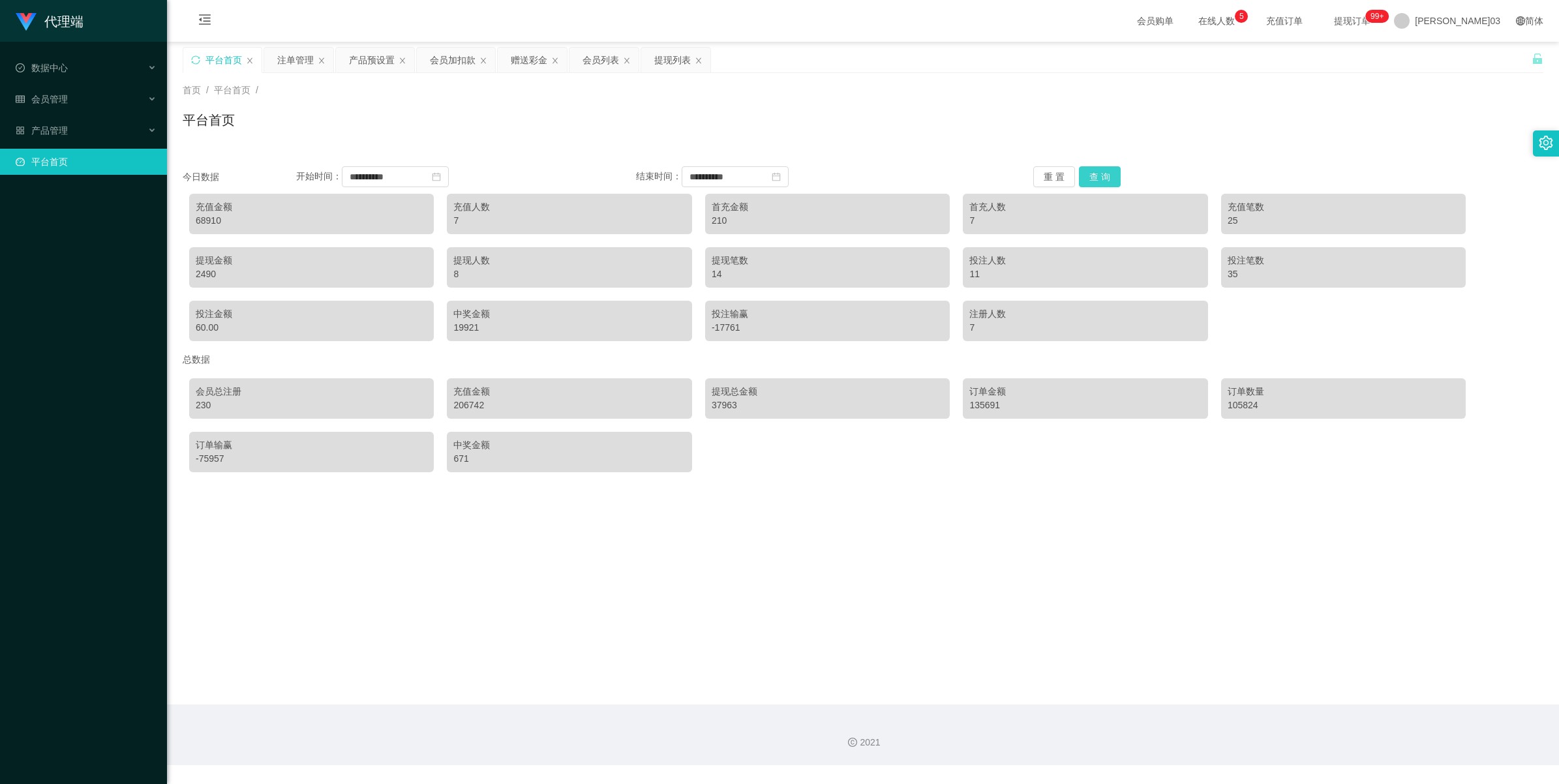
click at [454, 174] on button "查 询" at bounding box center [1100, 176] width 42 height 21
click at [454, 179] on icon "图标： close-circle" at bounding box center [776, 176] width 9 height 9
click at [441, 174] on icon "图标： close-circle" at bounding box center [436, 176] width 9 height 9
click at [441, 176] on icon "图标： 日历" at bounding box center [436, 176] width 9 height 9
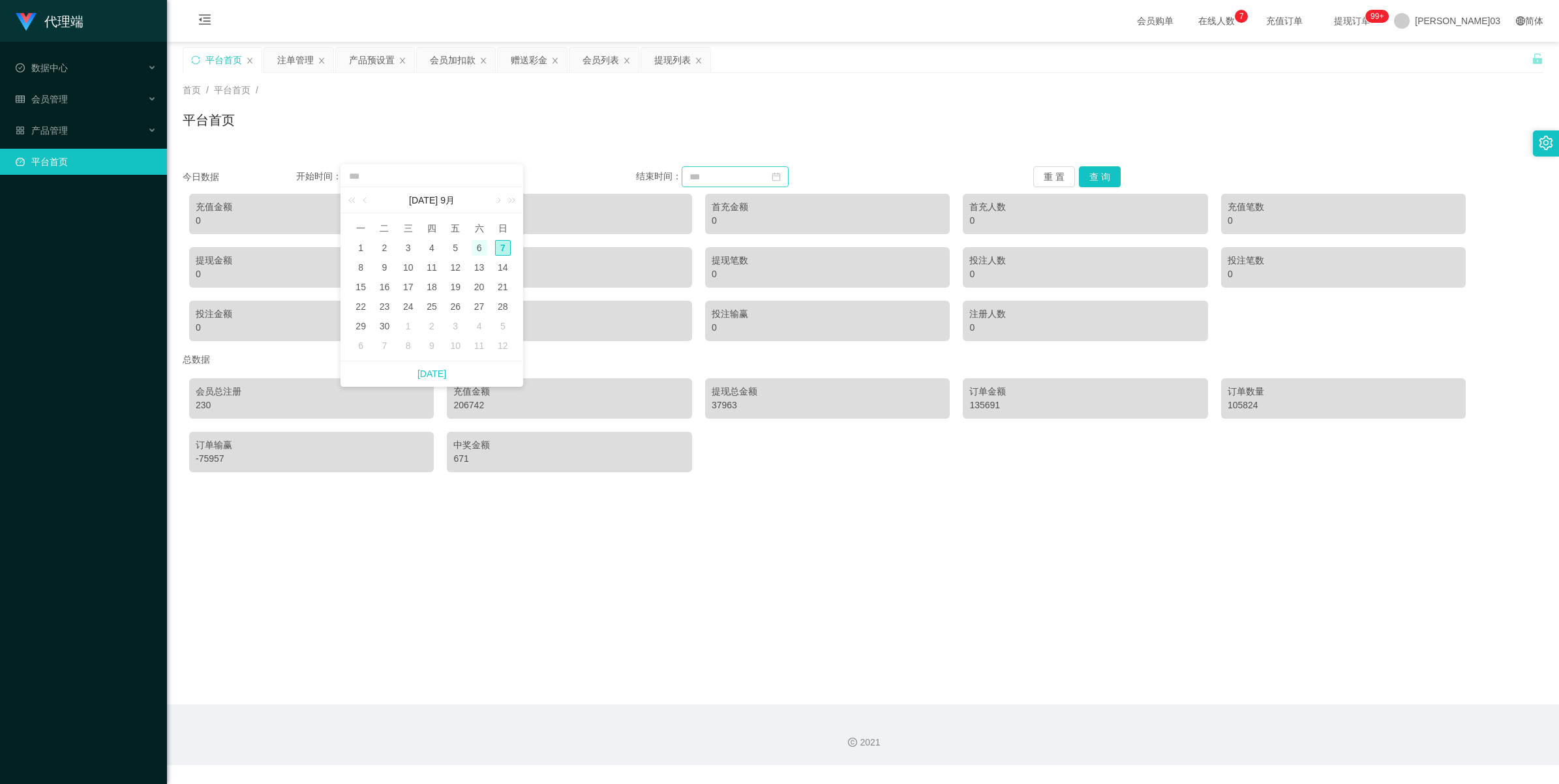
click at [454, 246] on div "6" at bounding box center [479, 248] width 16 height 16
type input "**********"
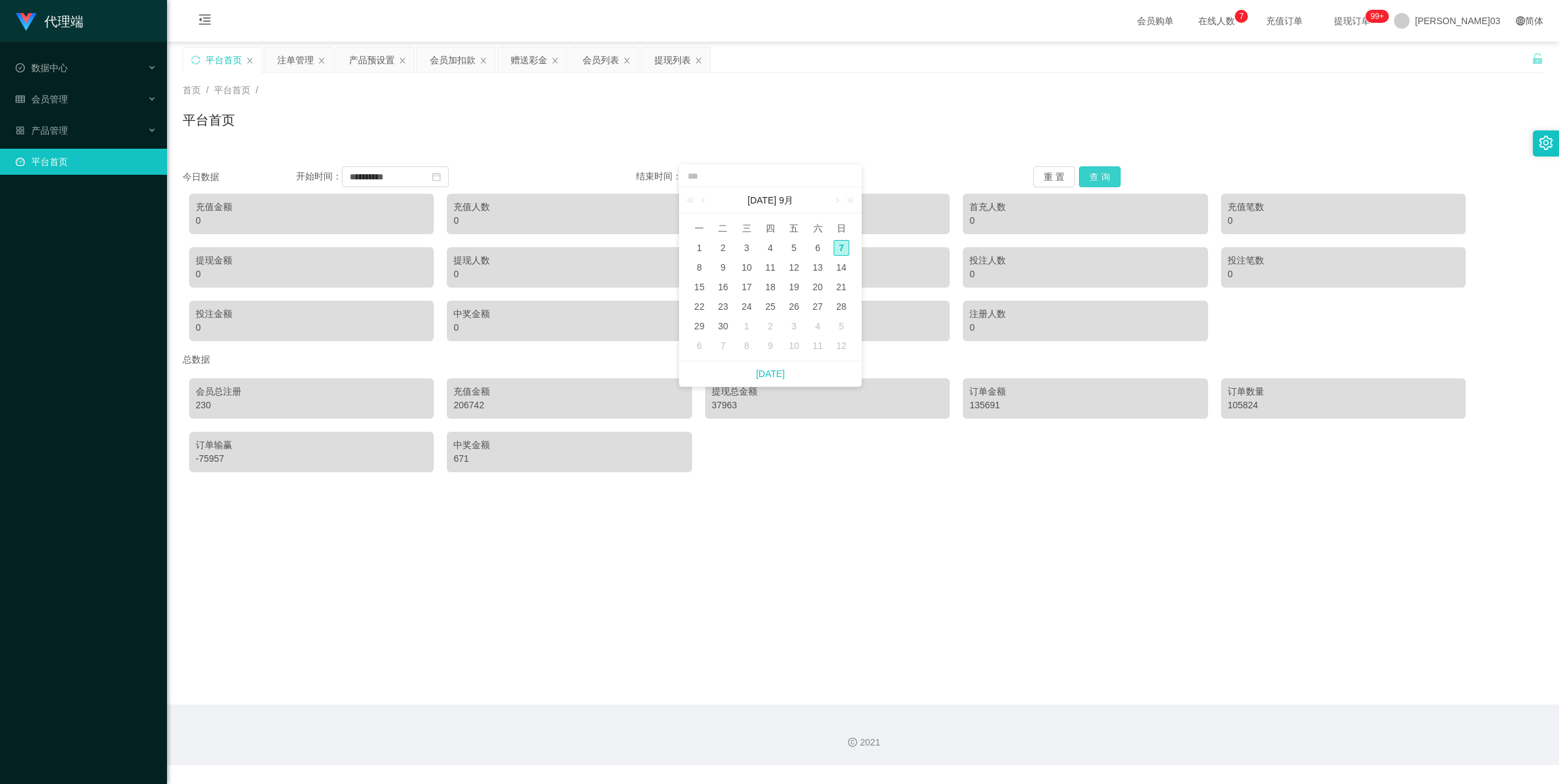
click at [454, 179] on button "查 询" at bounding box center [1100, 176] width 42 height 21
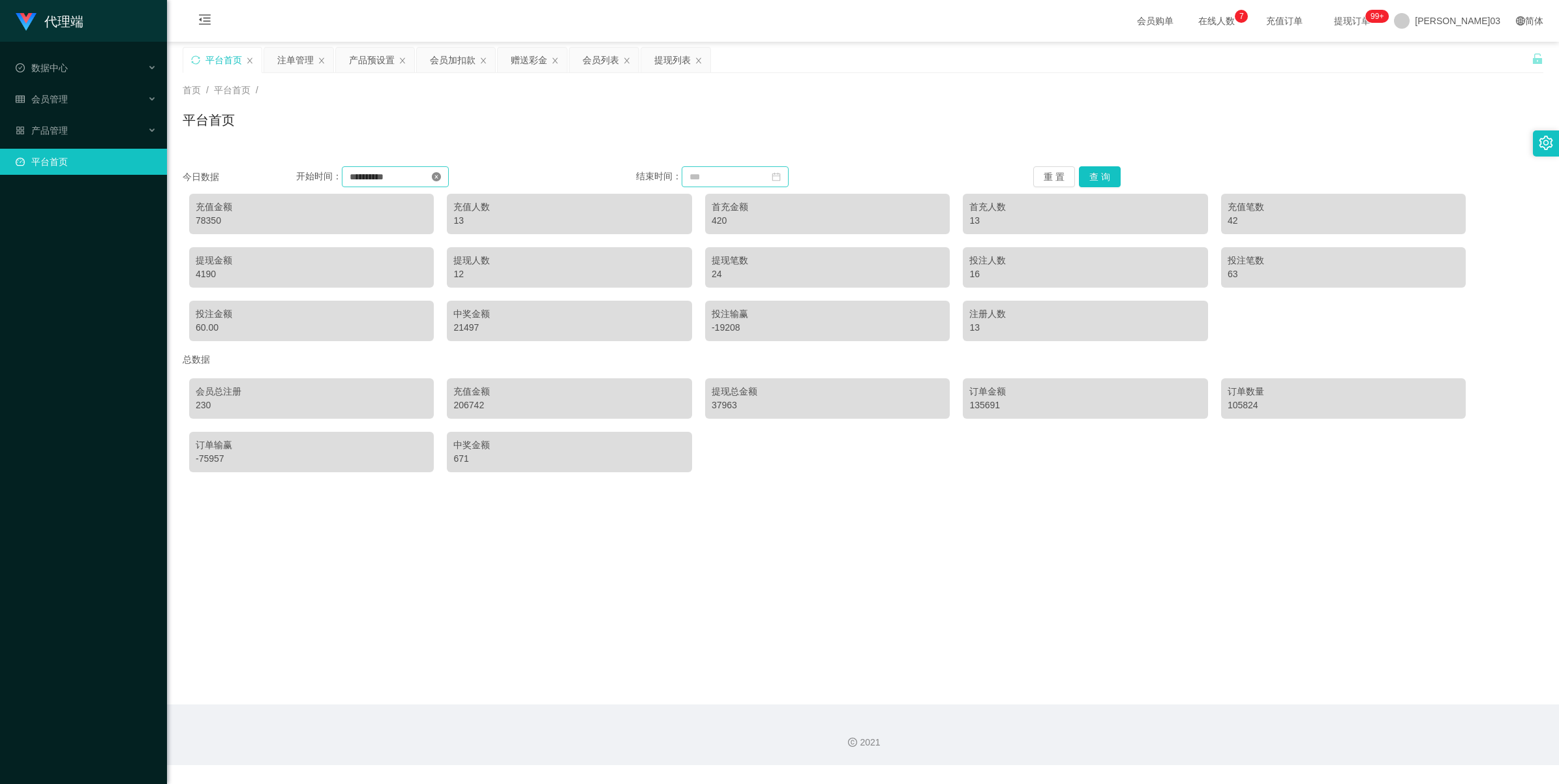
click at [441, 174] on icon "图标： close-circle" at bounding box center [436, 176] width 9 height 9
click at [441, 173] on icon "图标： 日历" at bounding box center [436, 176] width 9 height 9
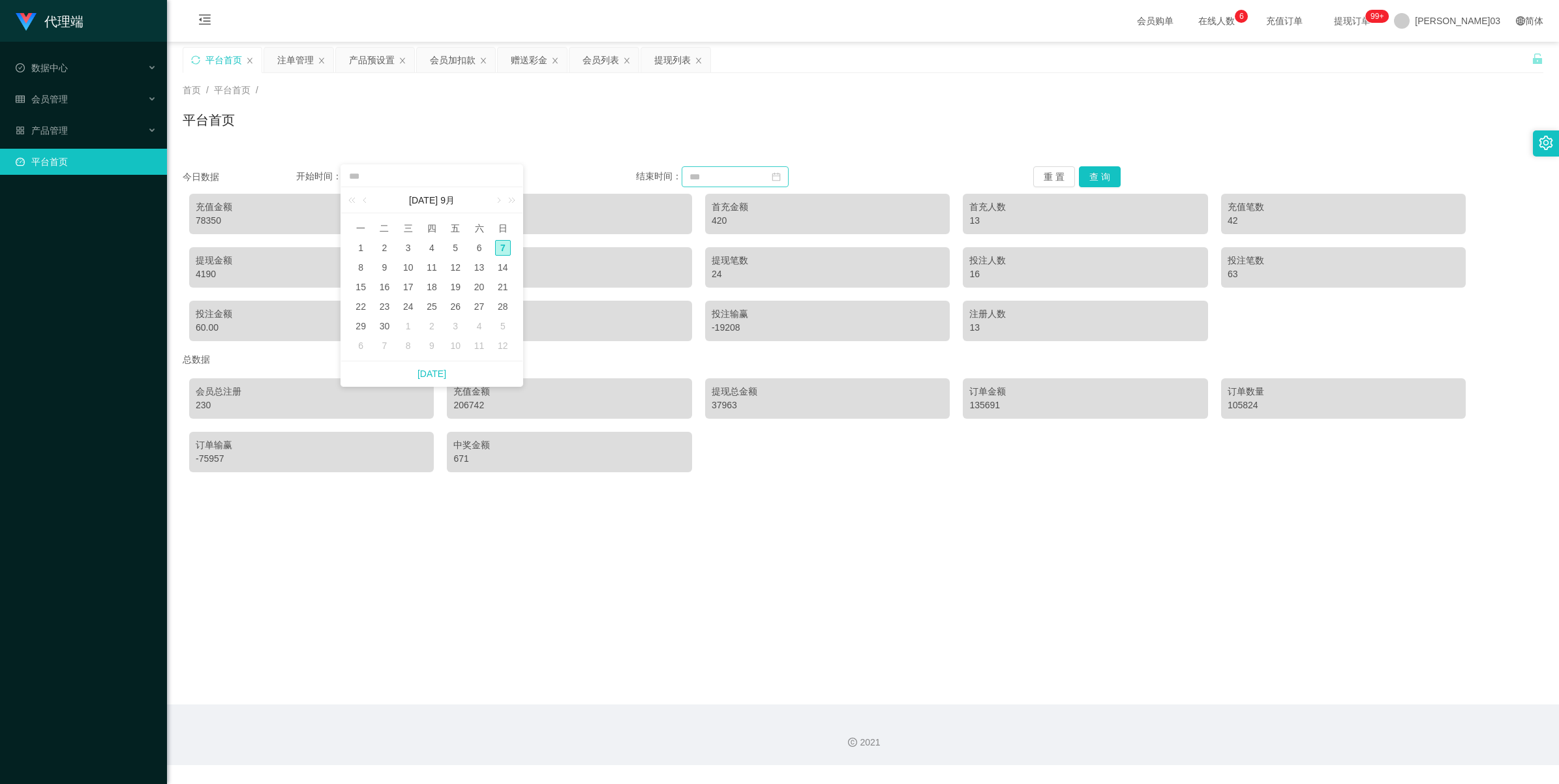
click at [454, 346] on main "关闭左侧 关闭右侧 关闭其它 刷新页面 平台首页 注单管理 产品预设置 会员加扣款 赠送彩金 会员列表 提现列表 首页 / 平台首页 / 平台首页 今日数据 …" at bounding box center [863, 372] width 1392 height 662
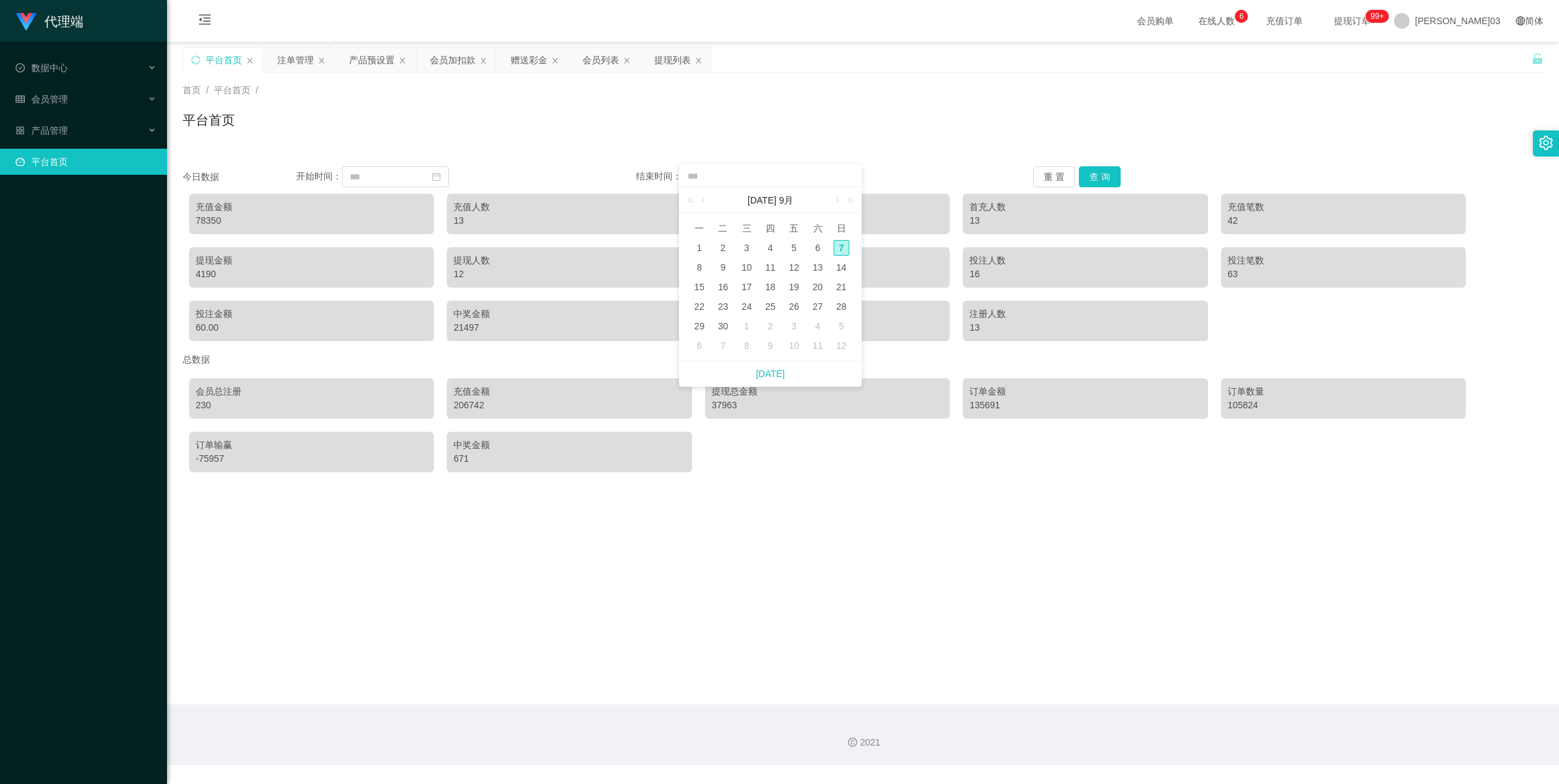
click at [454, 131] on div "平台首页" at bounding box center [863, 125] width 1361 height 30
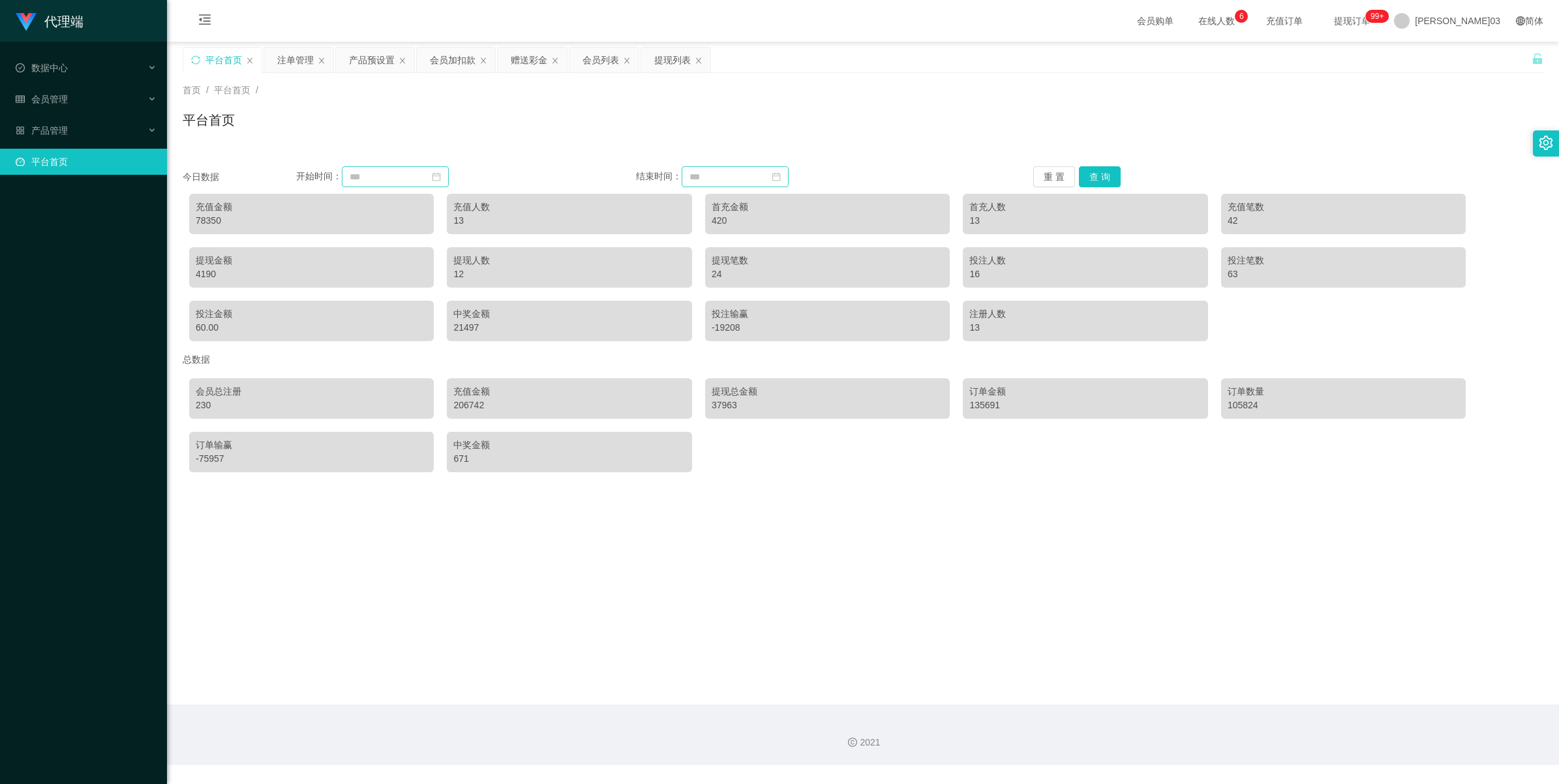
click at [441, 175] on icon "图标： 日历" at bounding box center [436, 176] width 9 height 9
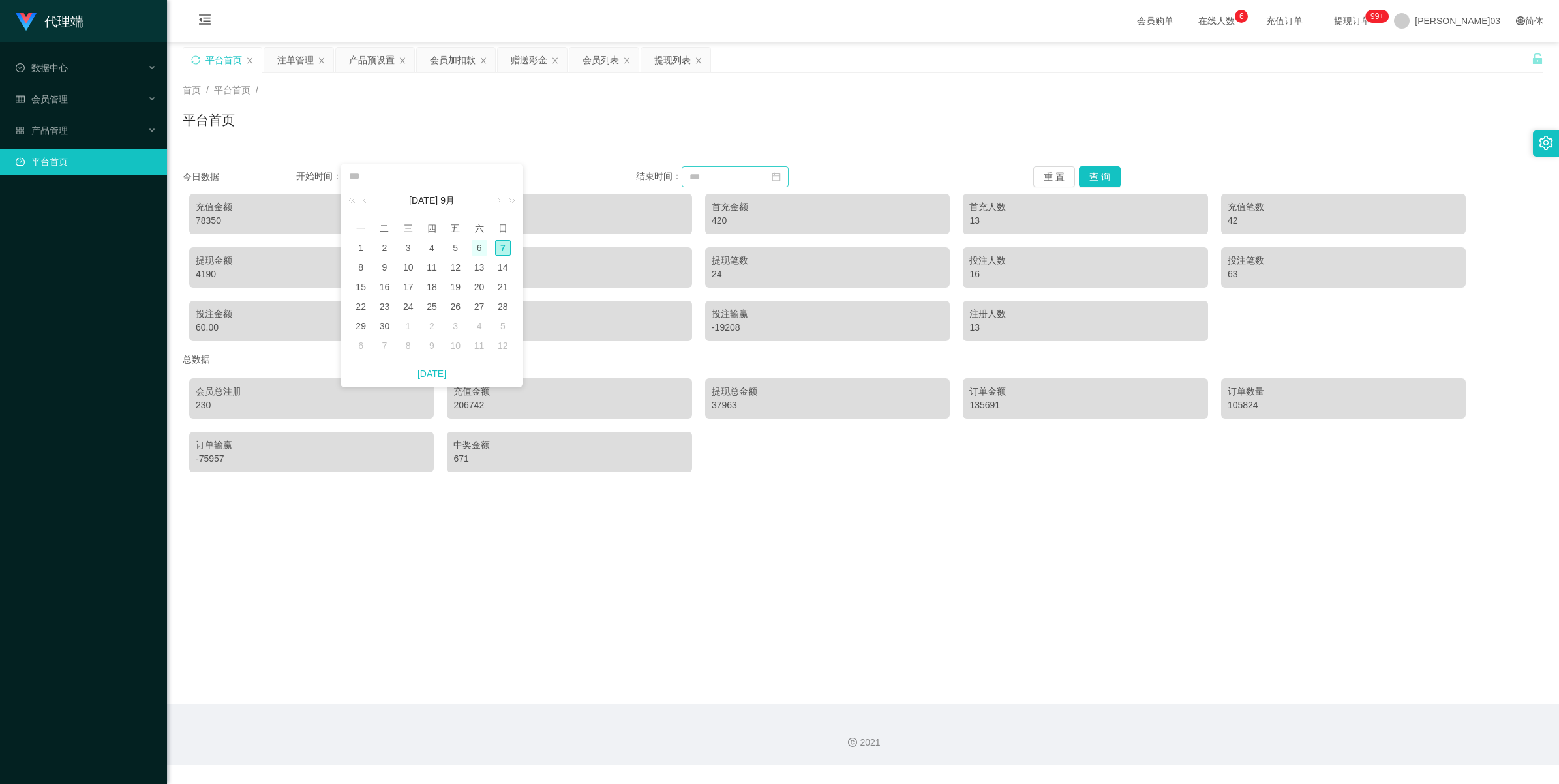
click at [454, 243] on div "6" at bounding box center [479, 248] width 16 height 16
type input "**********"
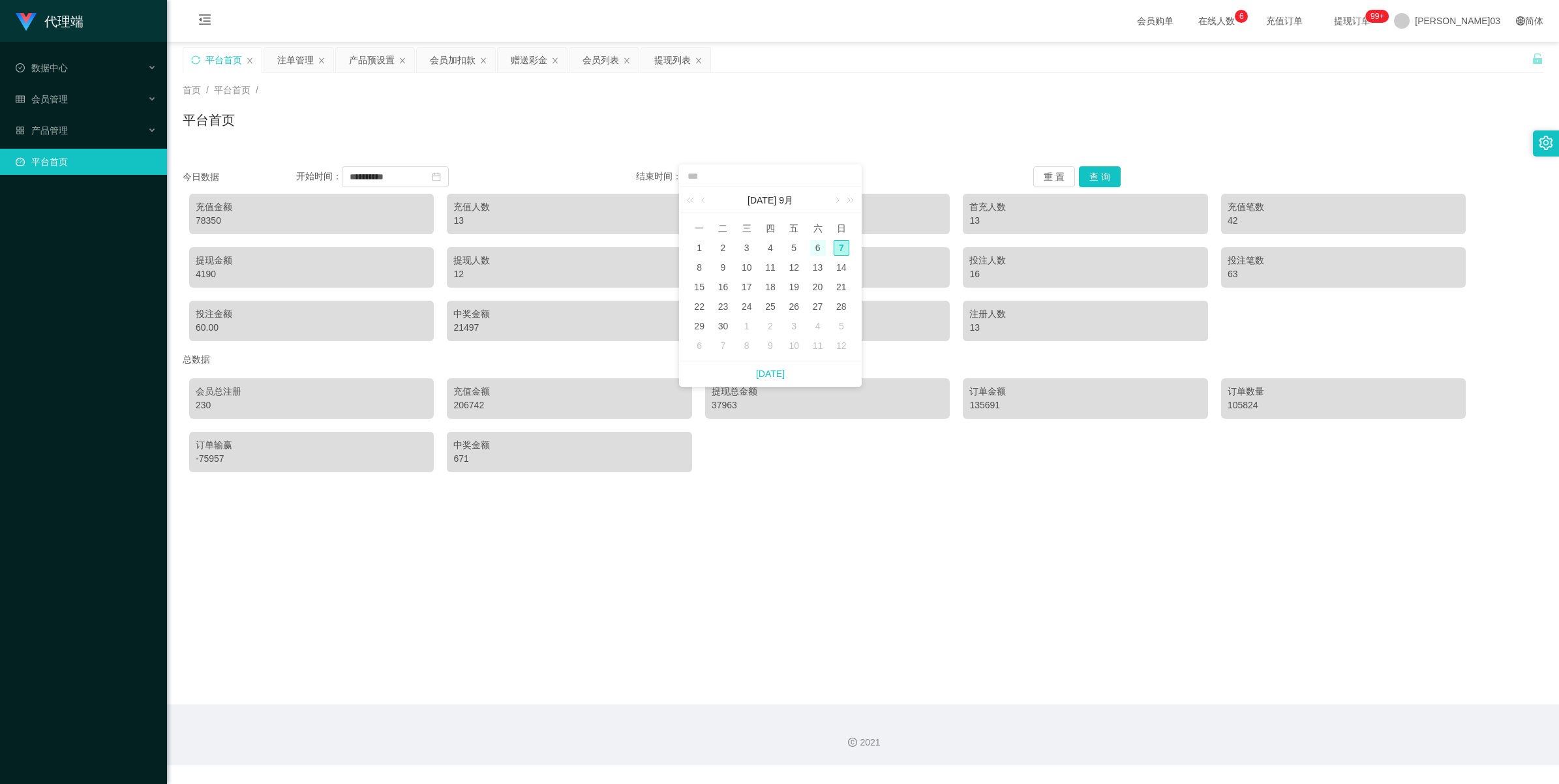
click at [454, 243] on div "6" at bounding box center [818, 248] width 16 height 16
type input "**********"
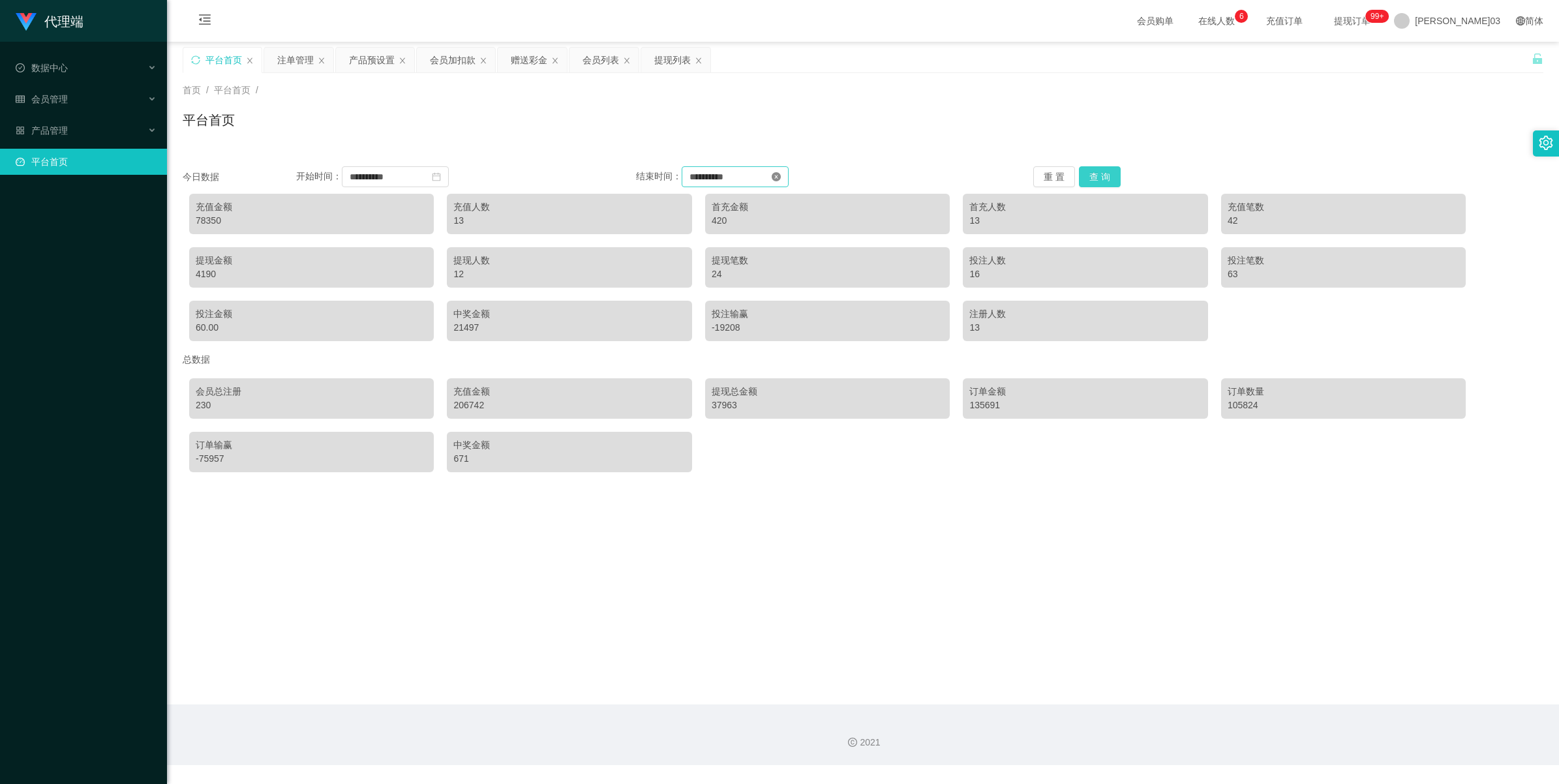
click at [454, 173] on button "查 询" at bounding box center [1100, 176] width 42 height 21
click at [454, 176] on icon "图标： close-circle" at bounding box center [776, 176] width 9 height 9
click at [454, 173] on button "查 询" at bounding box center [1100, 176] width 42 height 21
click at [454, 174] on icon "图标： 日历" at bounding box center [776, 176] width 9 height 9
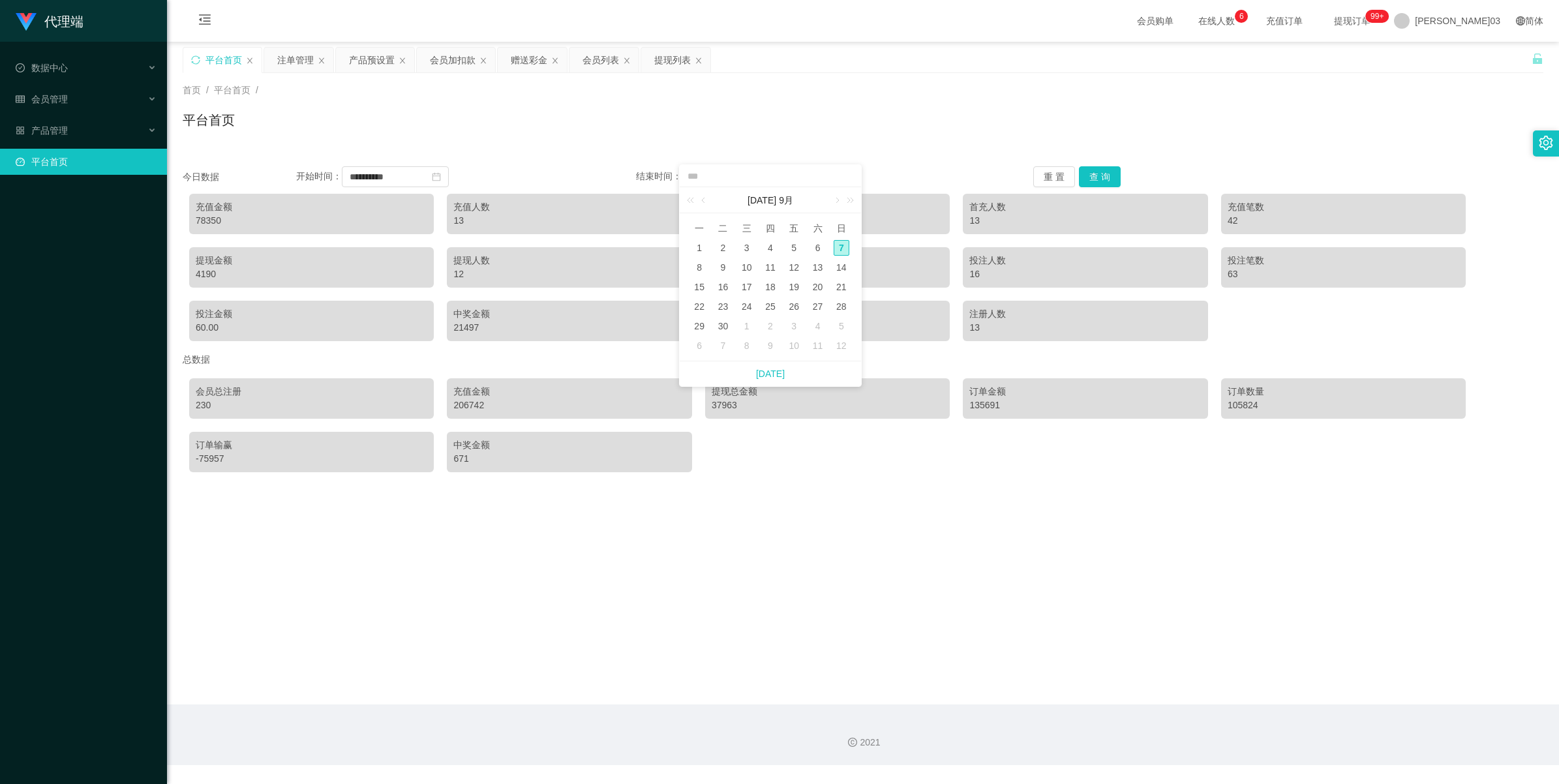
click at [454, 125] on div "平台首页" at bounding box center [863, 125] width 1361 height 30
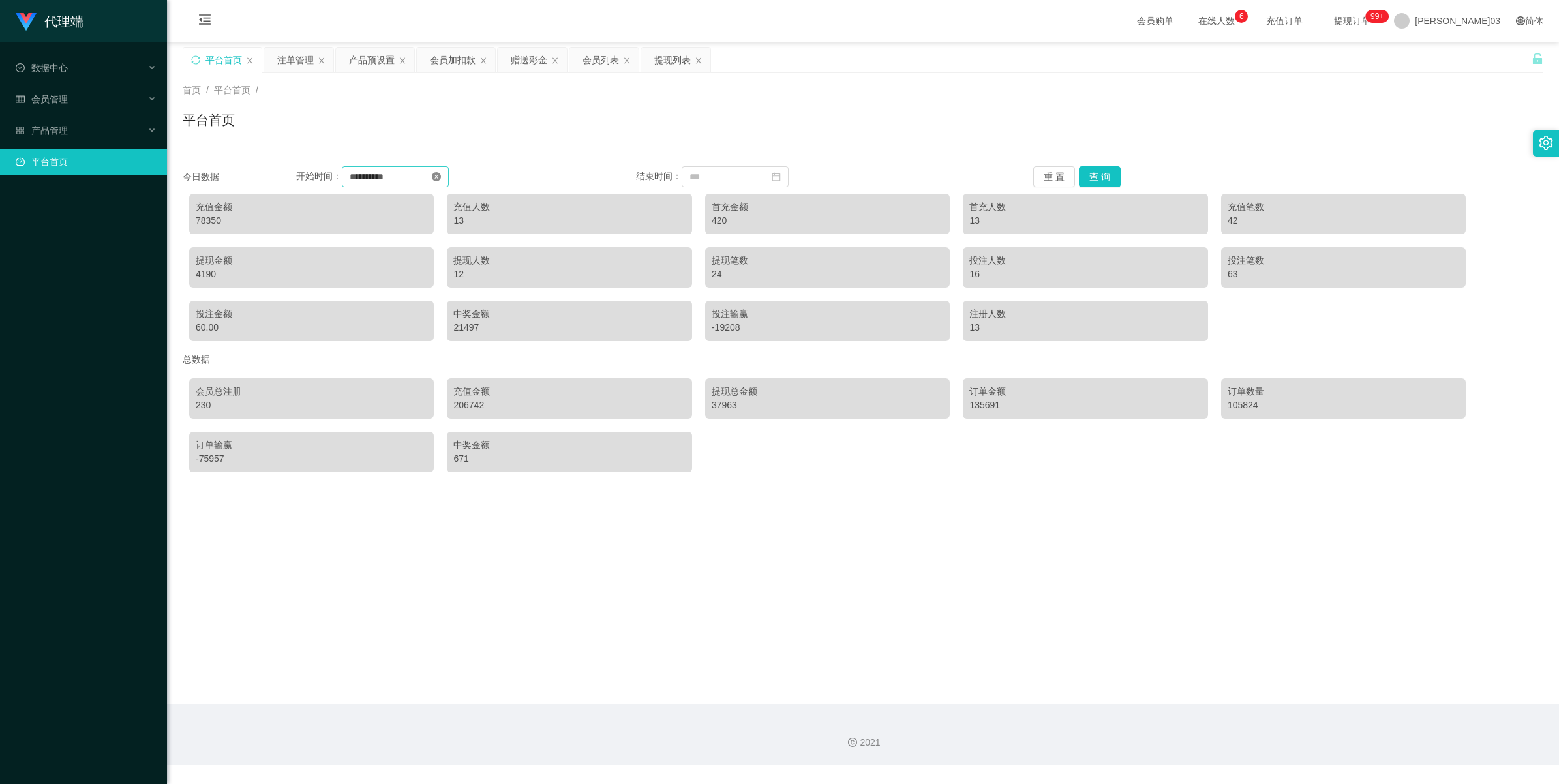
click at [441, 180] on icon "图标： close-circle" at bounding box center [436, 176] width 9 height 9
click at [449, 176] on input at bounding box center [395, 176] width 107 height 21
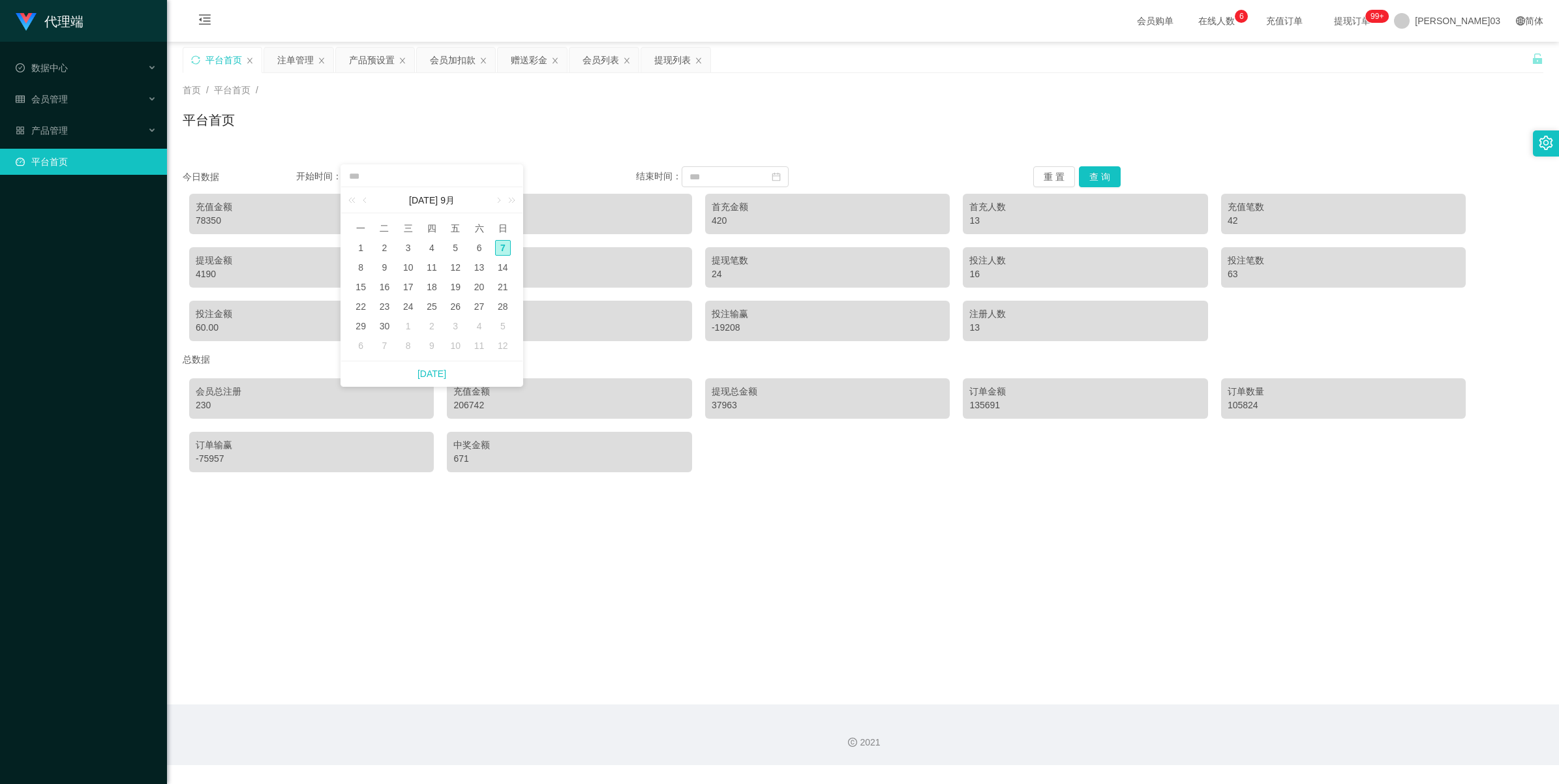
click at [454, 244] on div "5" at bounding box center [455, 248] width 16 height 16
type input "**********"
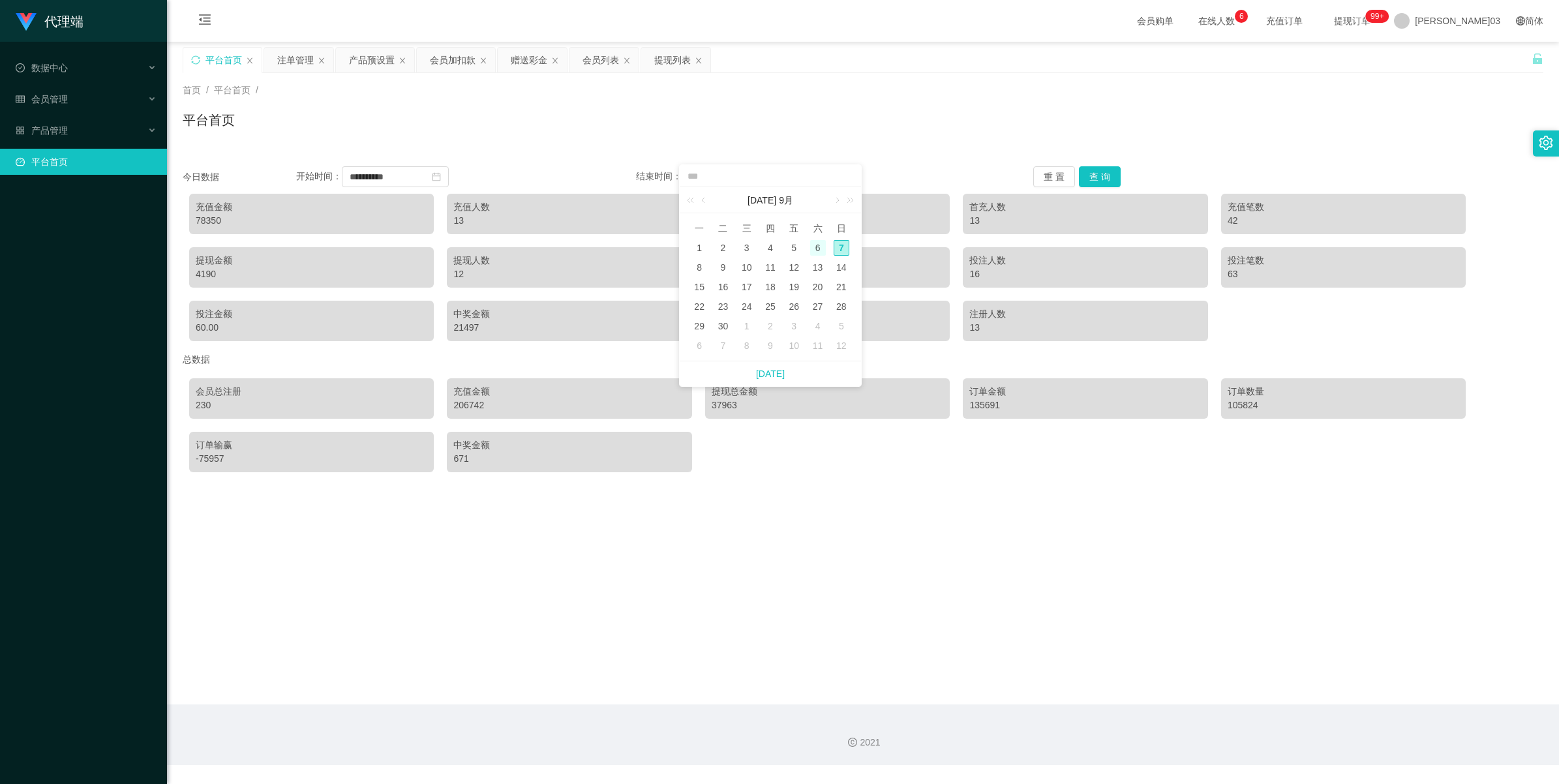
click at [454, 250] on div "6" at bounding box center [818, 248] width 16 height 16
type input "**********"
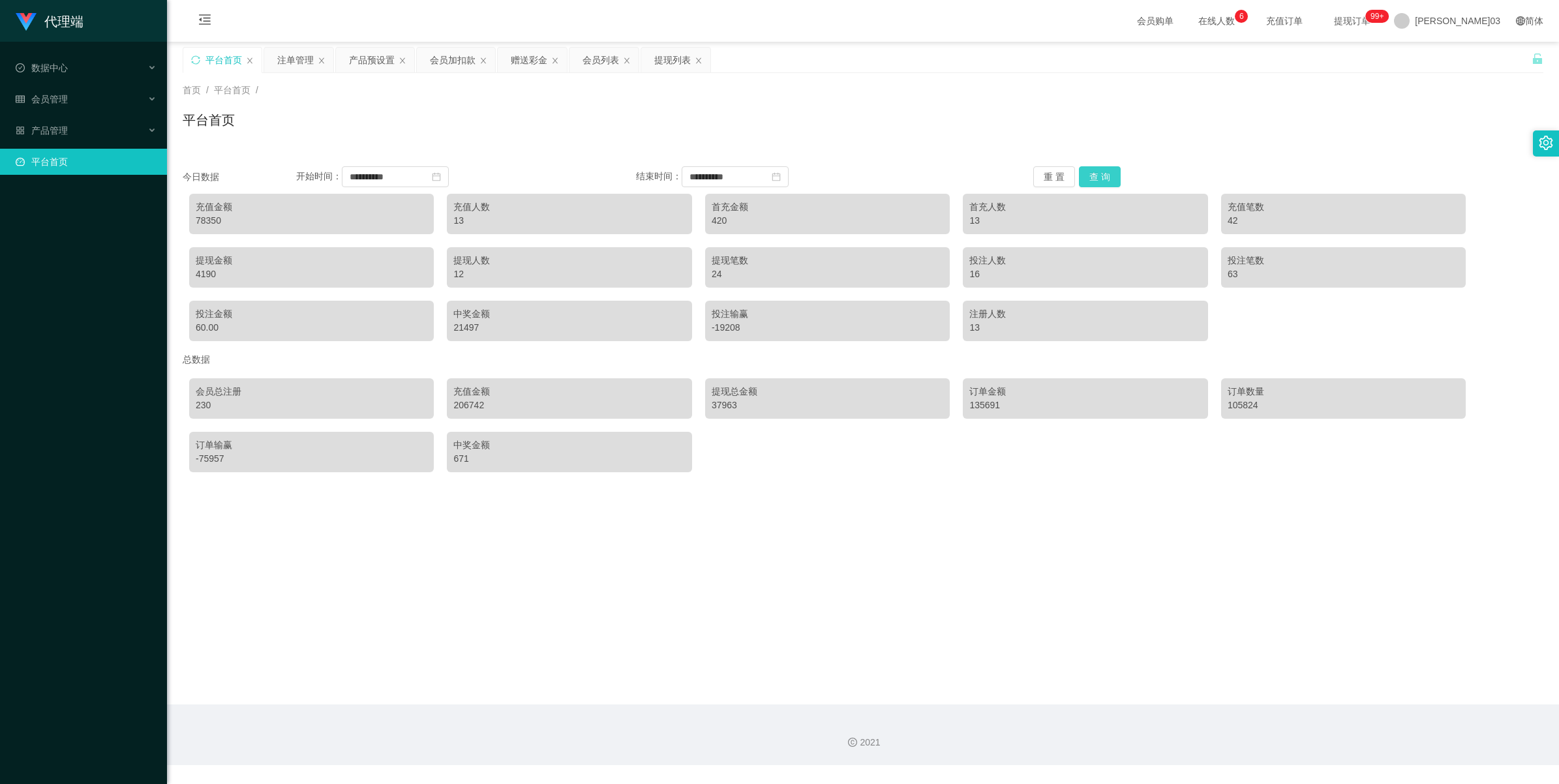
click at [454, 174] on button "查 询" at bounding box center [1100, 176] width 42 height 21
click at [454, 179] on icon "图标： close-circle" at bounding box center [776, 176] width 9 height 9
click at [441, 176] on icon "图标： close-circle" at bounding box center [436, 176] width 9 height 9
click at [441, 175] on icon "图标： 日历" at bounding box center [436, 176] width 9 height 9
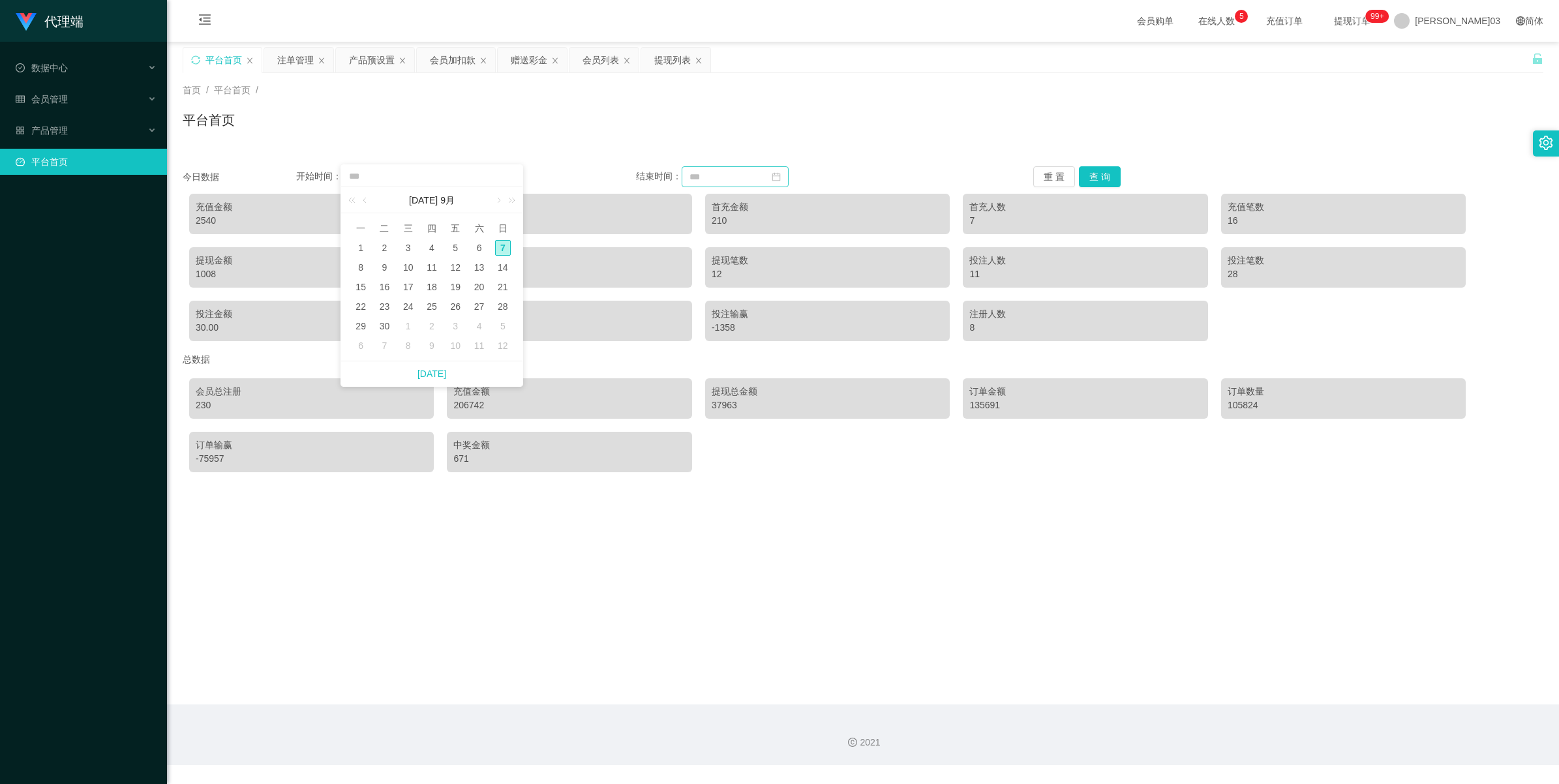
click at [379, 131] on div "平台首页" at bounding box center [863, 125] width 1361 height 30
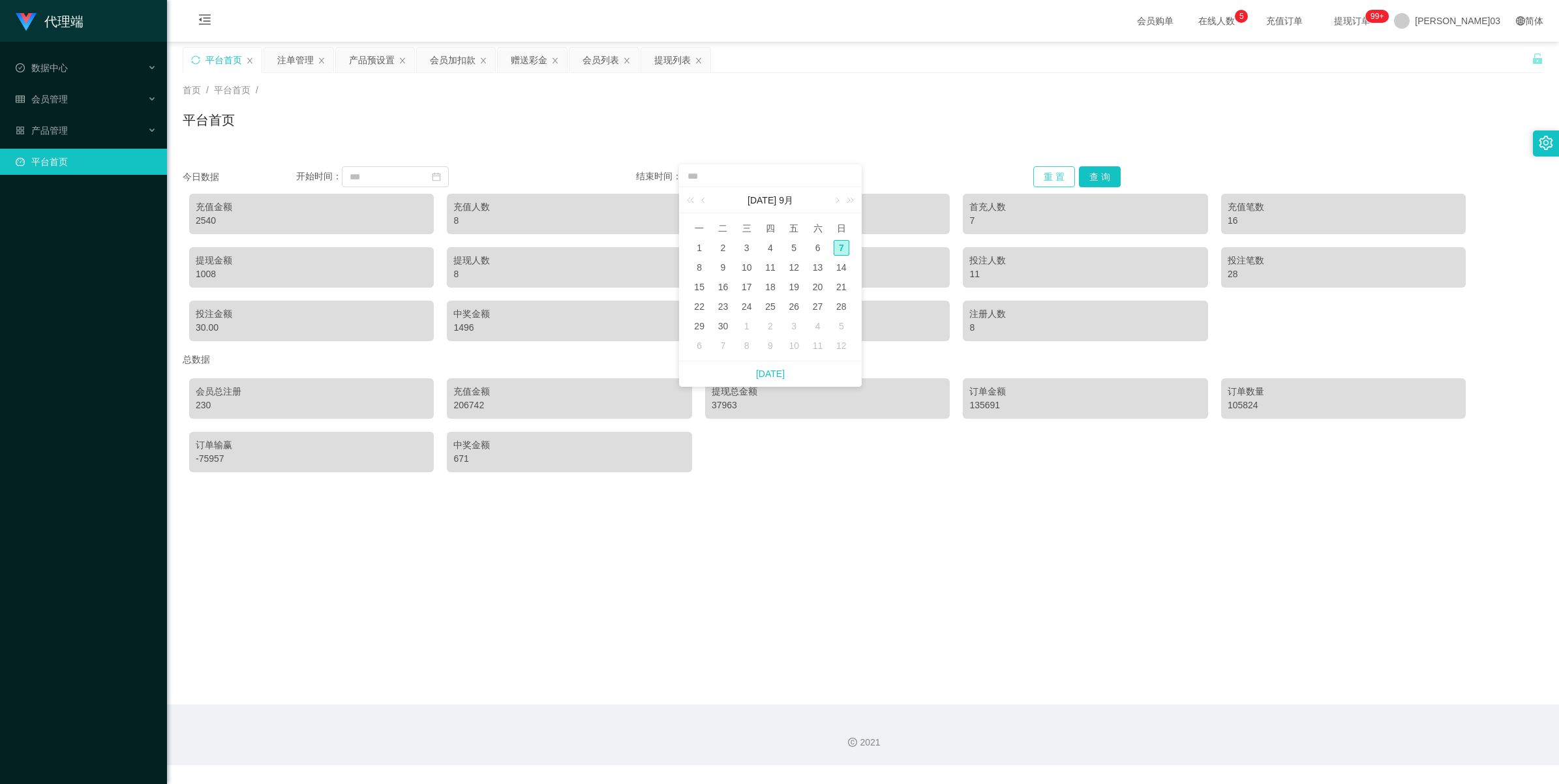
click at [454, 177] on button "重 置" at bounding box center [1054, 176] width 42 height 21
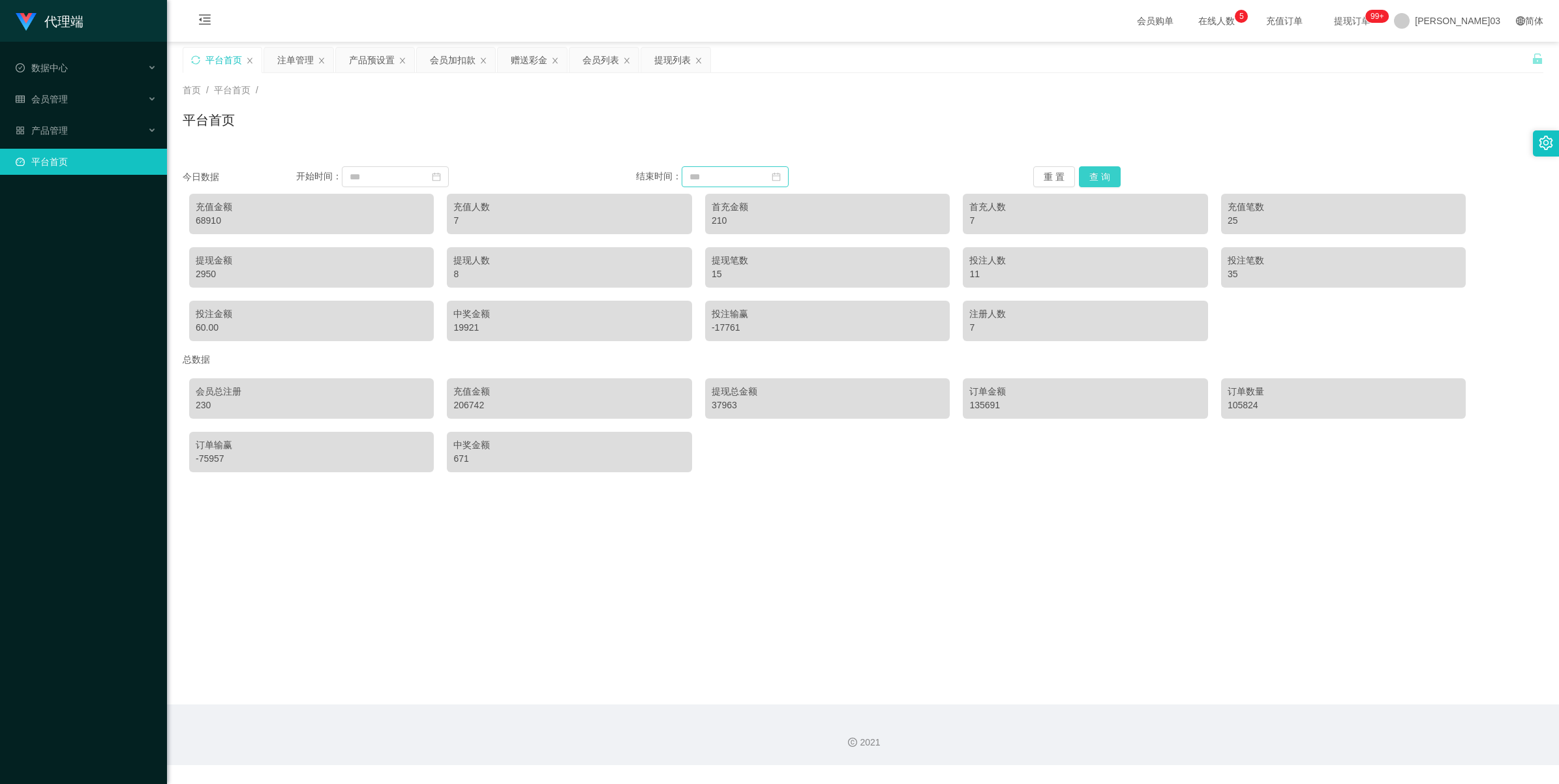
click at [454, 179] on button "查 询" at bounding box center [1100, 176] width 42 height 21
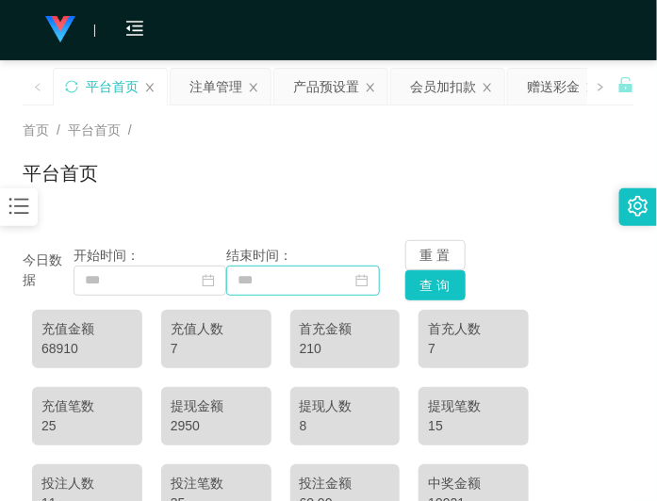
click at [419, 161] on div "平台首页" at bounding box center [329, 180] width 612 height 43
click at [340, 92] on div "产品预设置" at bounding box center [326, 87] width 66 height 36
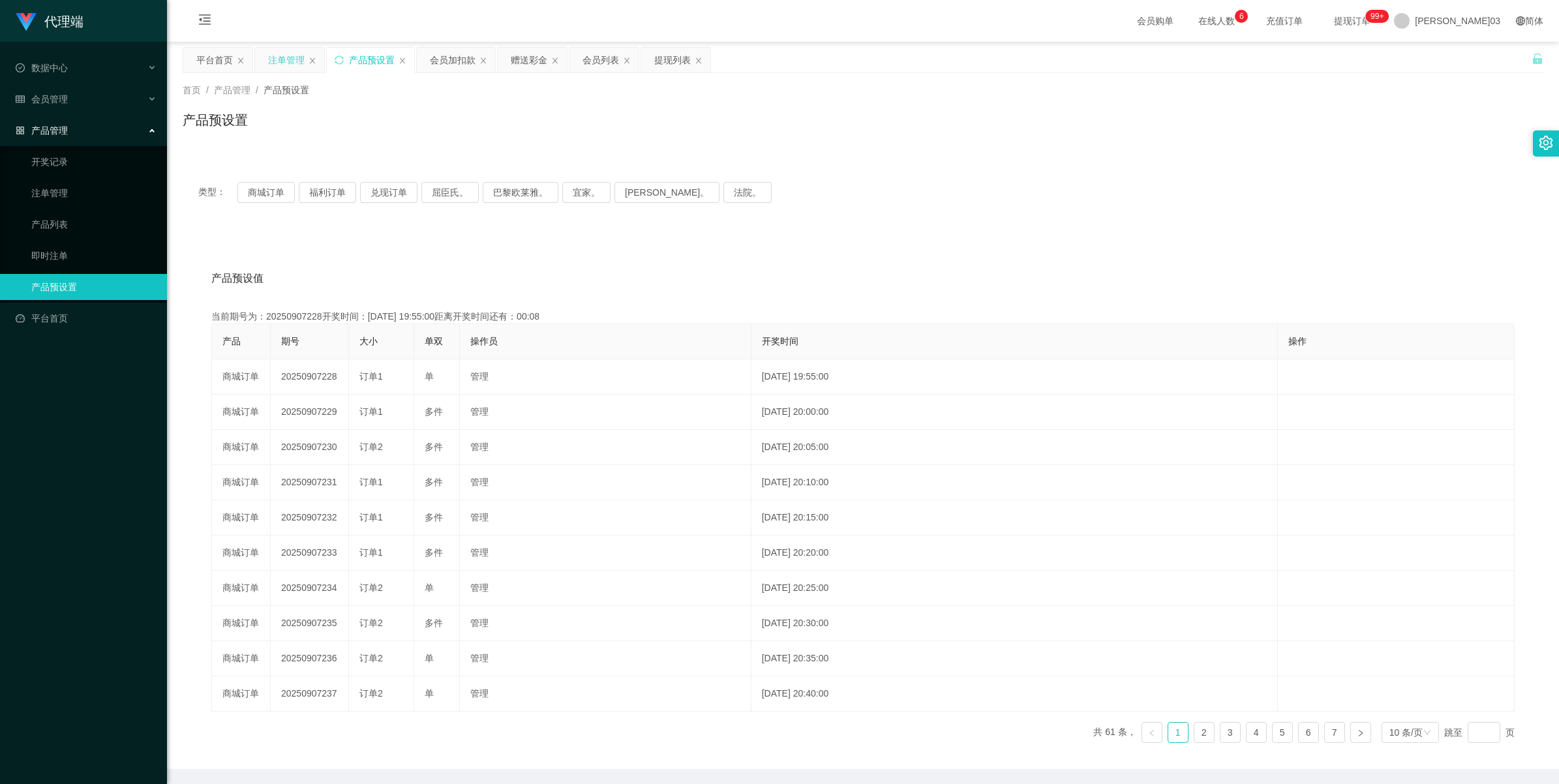
click at [272, 60] on div "注单管理" at bounding box center [286, 60] width 37 height 25
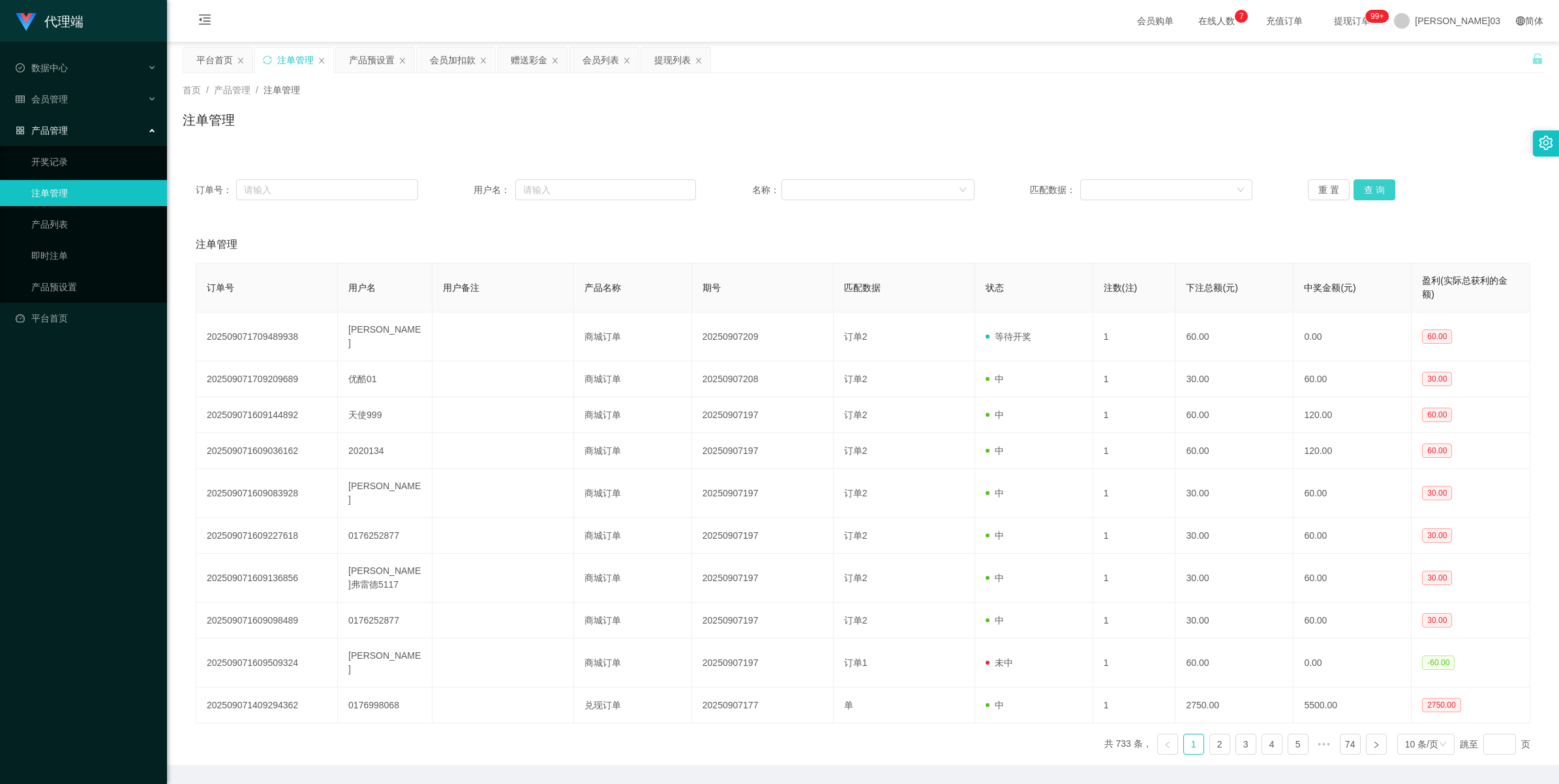
click at [454, 184] on button "查 询" at bounding box center [1374, 190] width 42 height 21
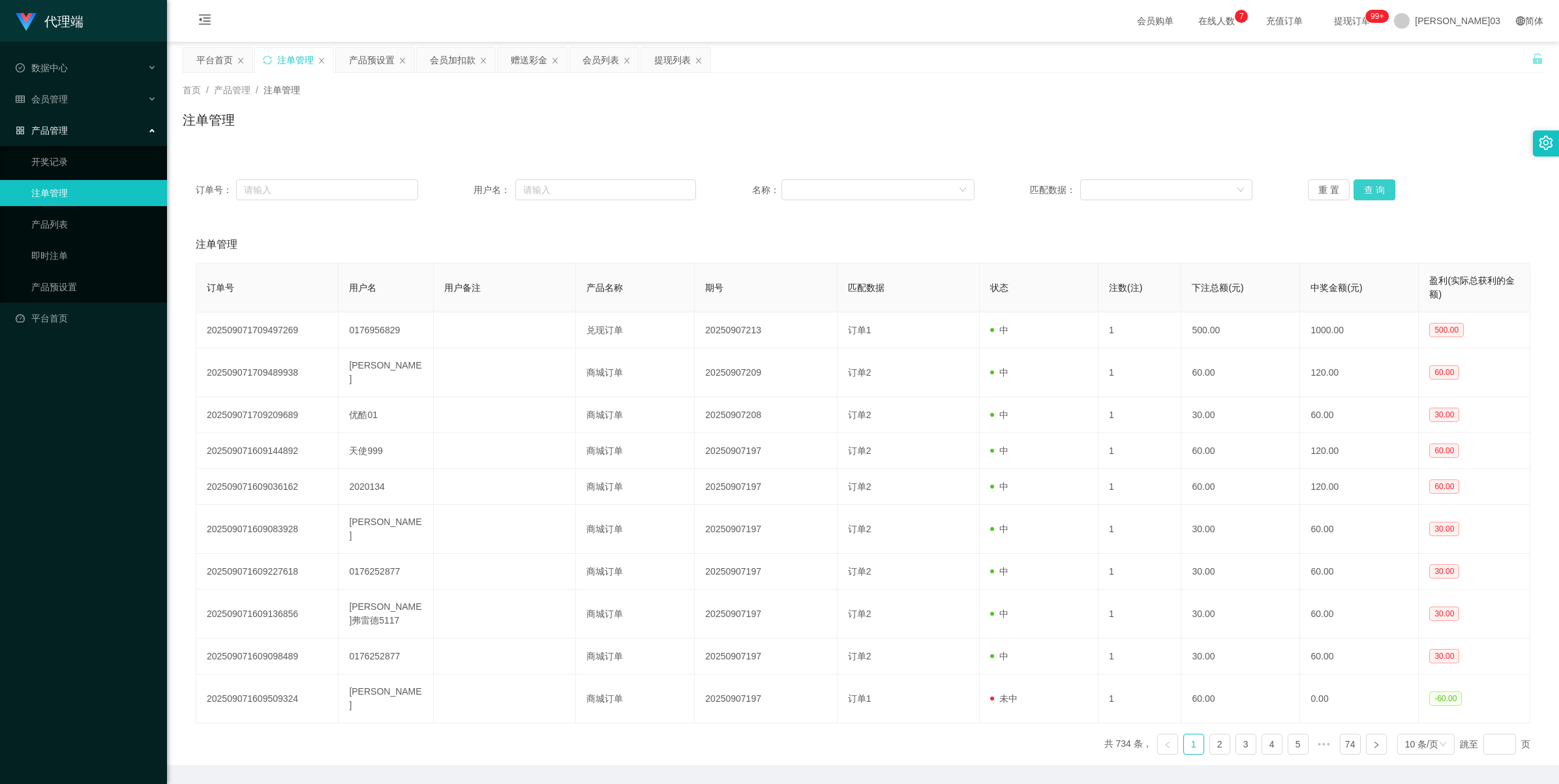
click at [454, 184] on button "查 询" at bounding box center [1374, 190] width 42 height 21
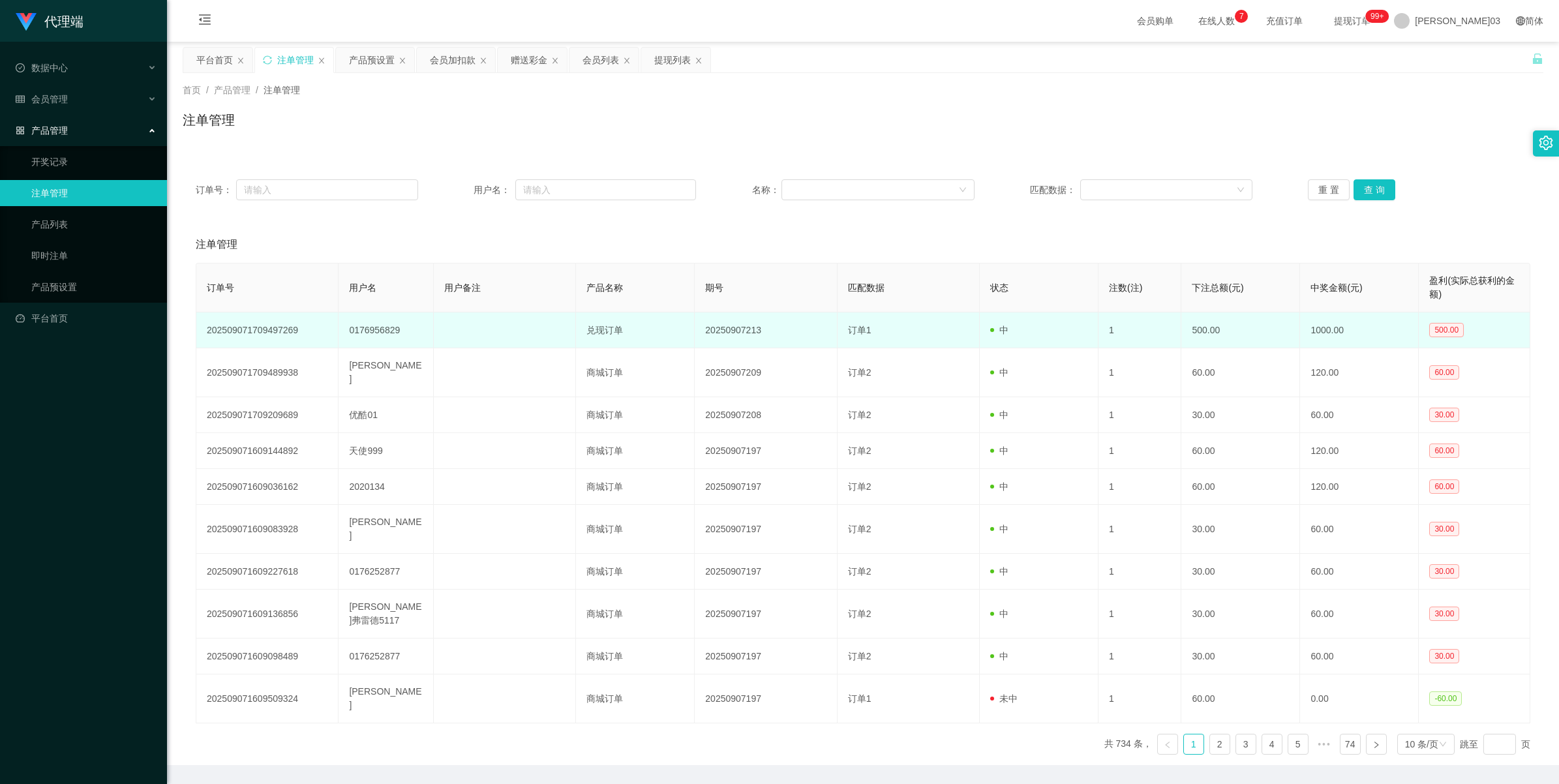
click at [390, 329] on td "0176956829" at bounding box center [386, 330] width 96 height 36
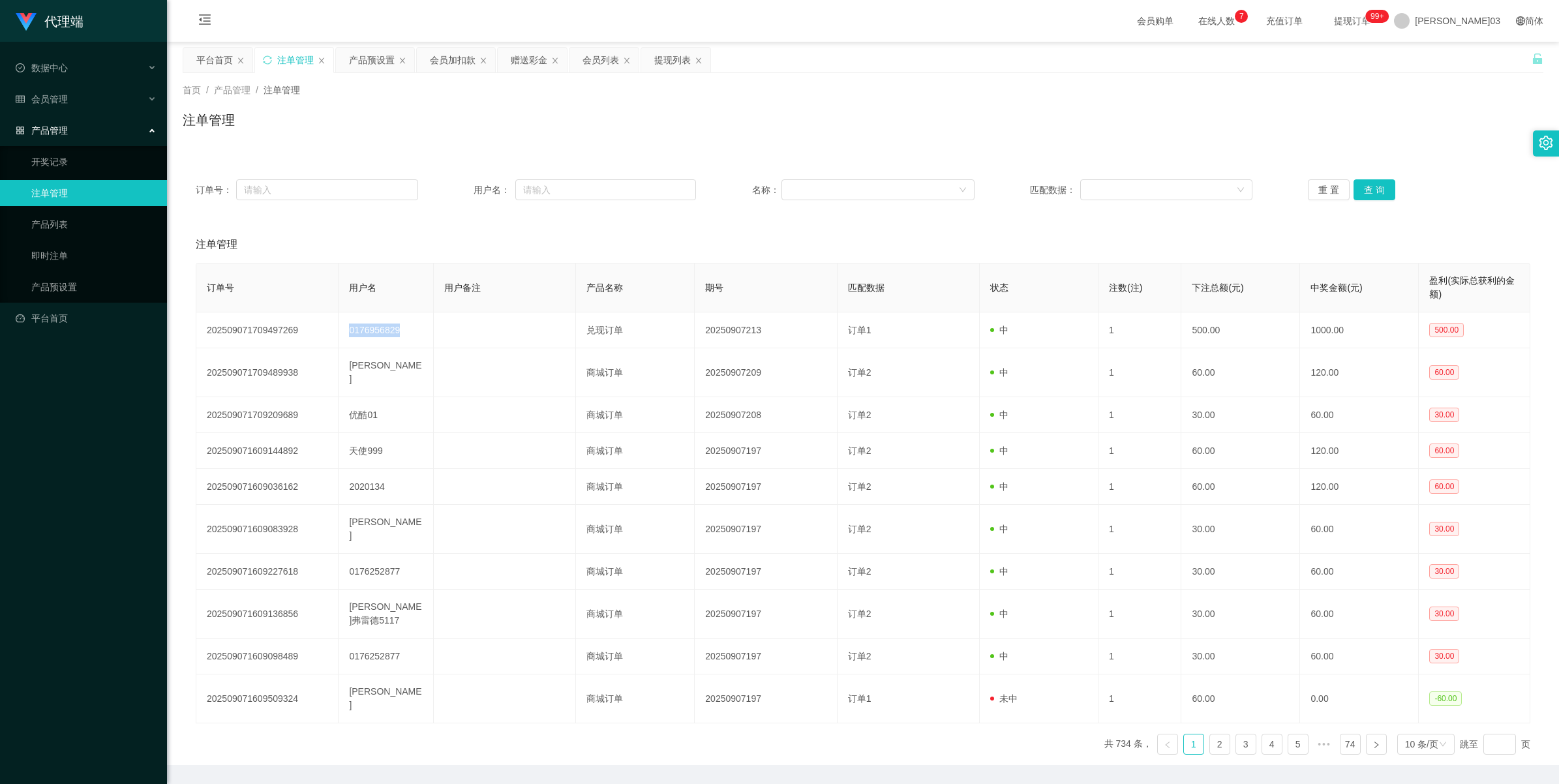
copy td "0176956829"
click at [454, 198] on button "查 询" at bounding box center [1374, 190] width 42 height 21
